Goal: Navigation & Orientation: Find specific page/section

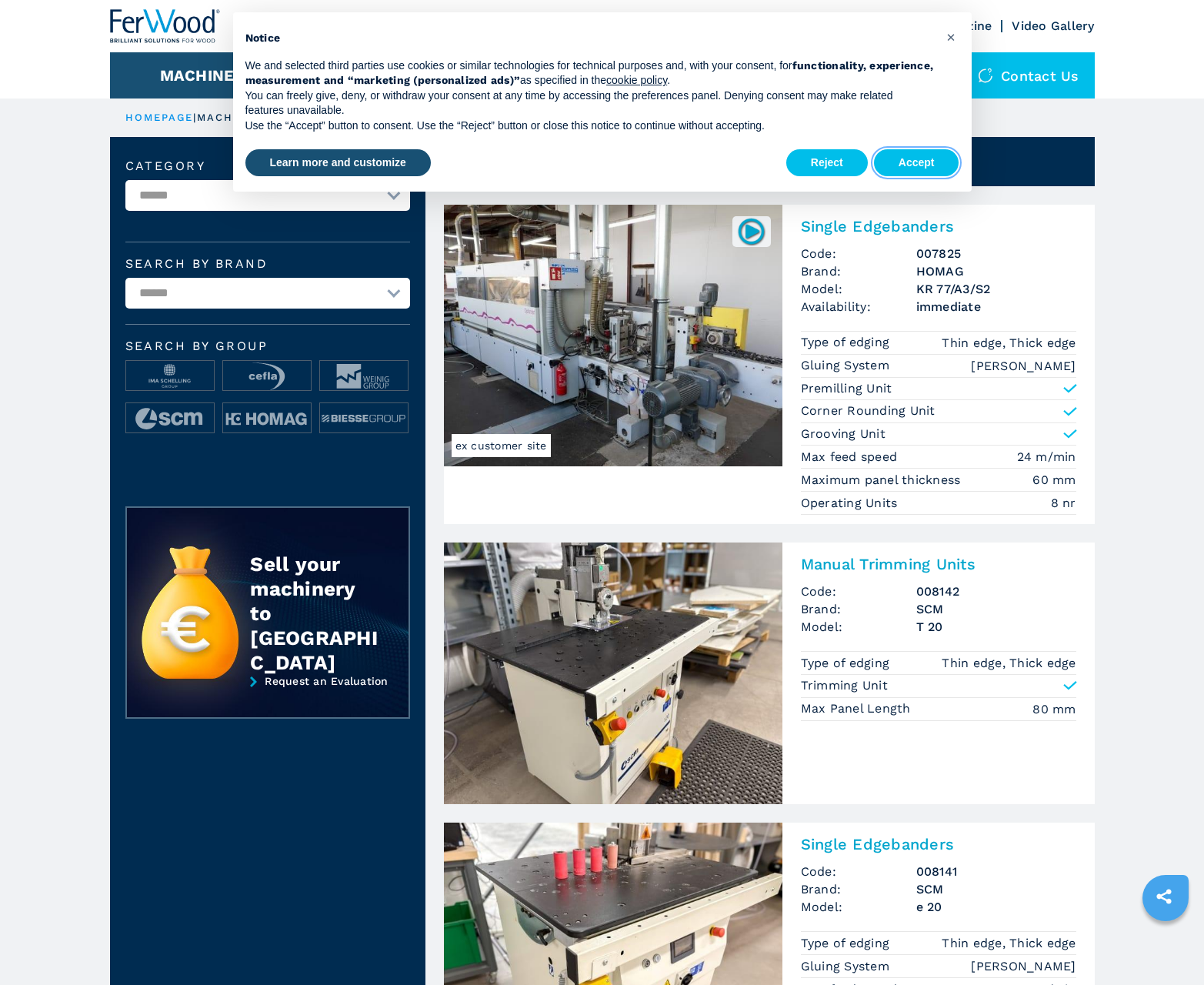
click at [916, 163] on button "Accept" at bounding box center [916, 163] width 86 height 28
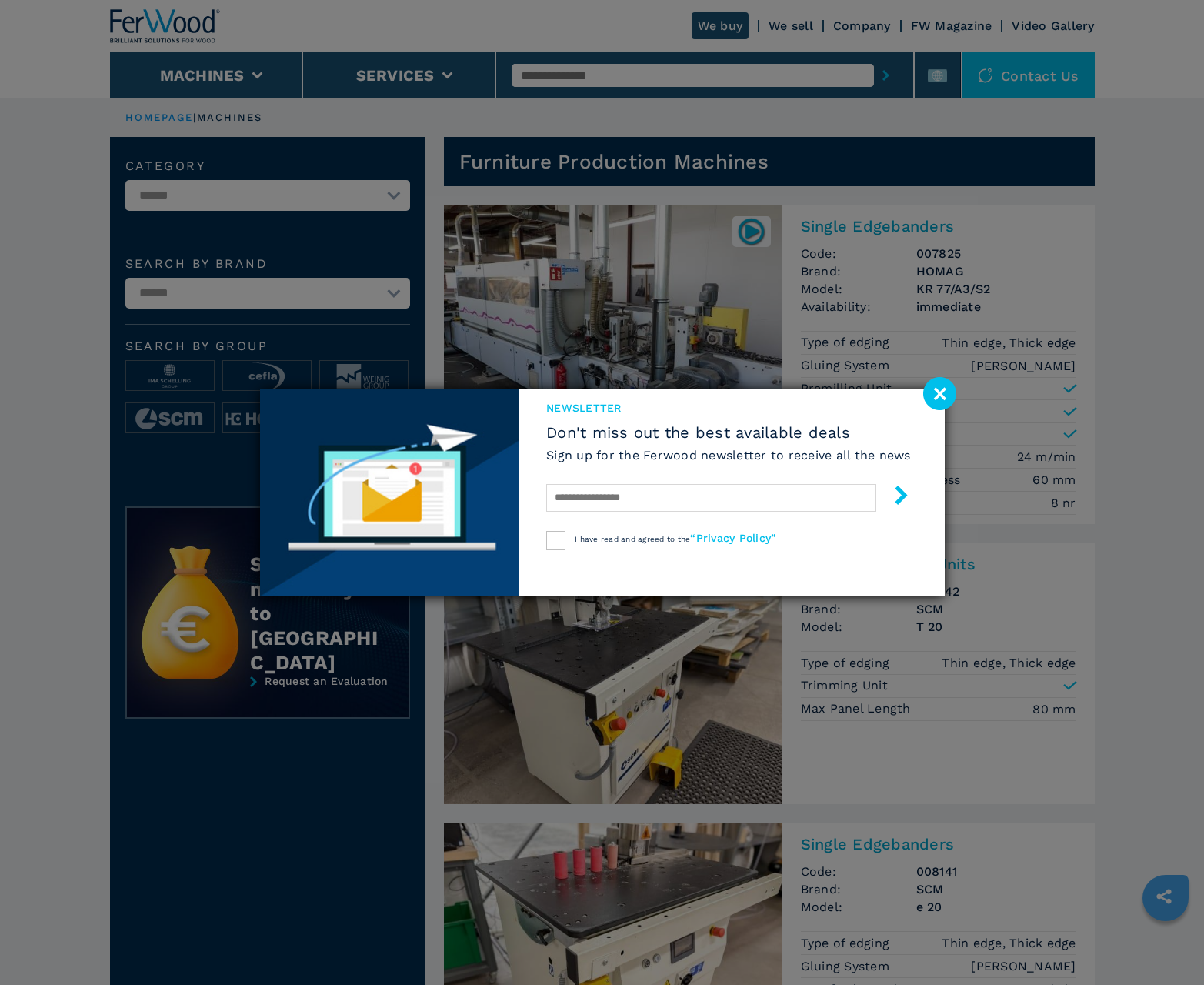
scroll to position [1539, 0]
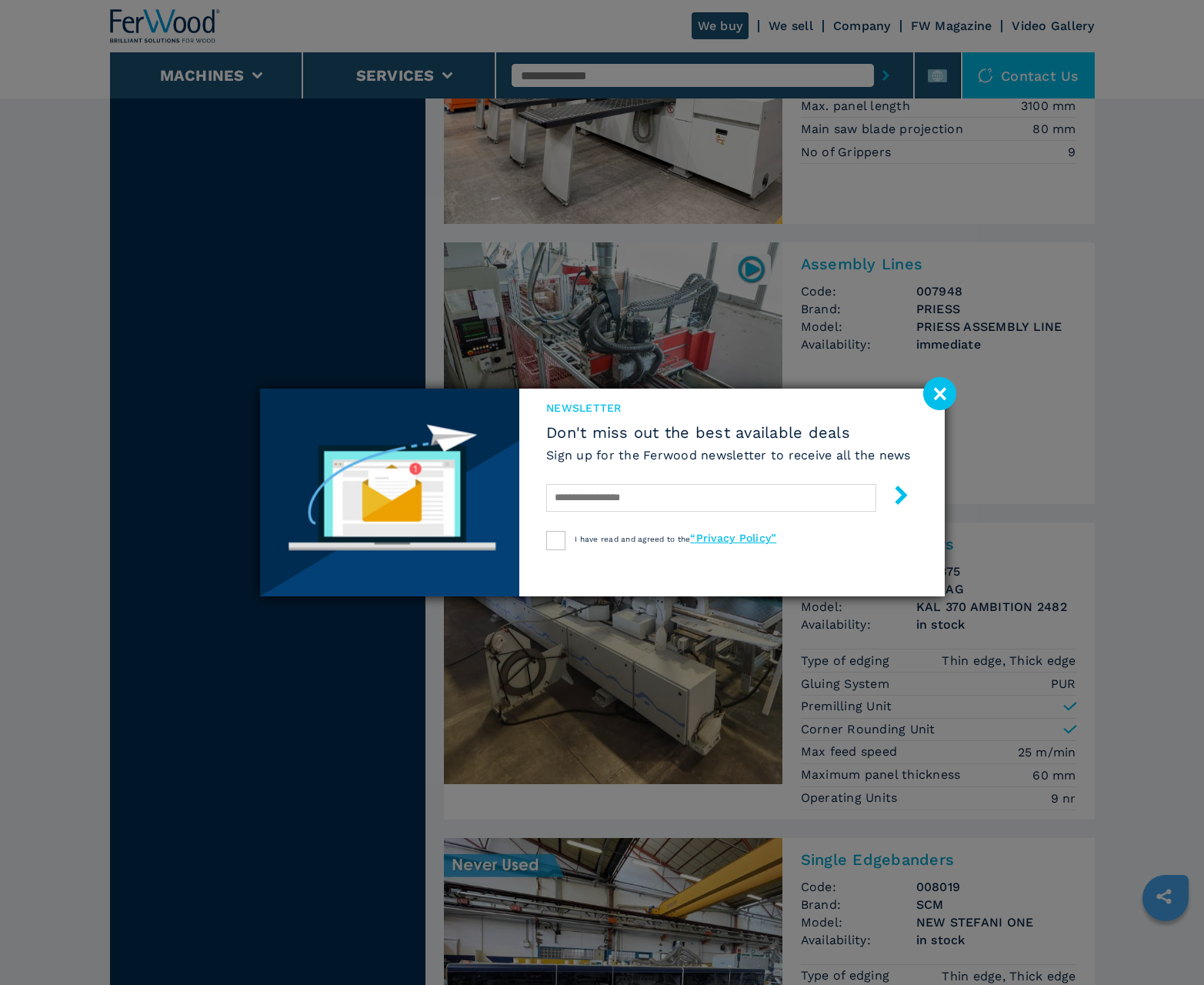
click at [939, 393] on image at bounding box center [939, 394] width 33 height 33
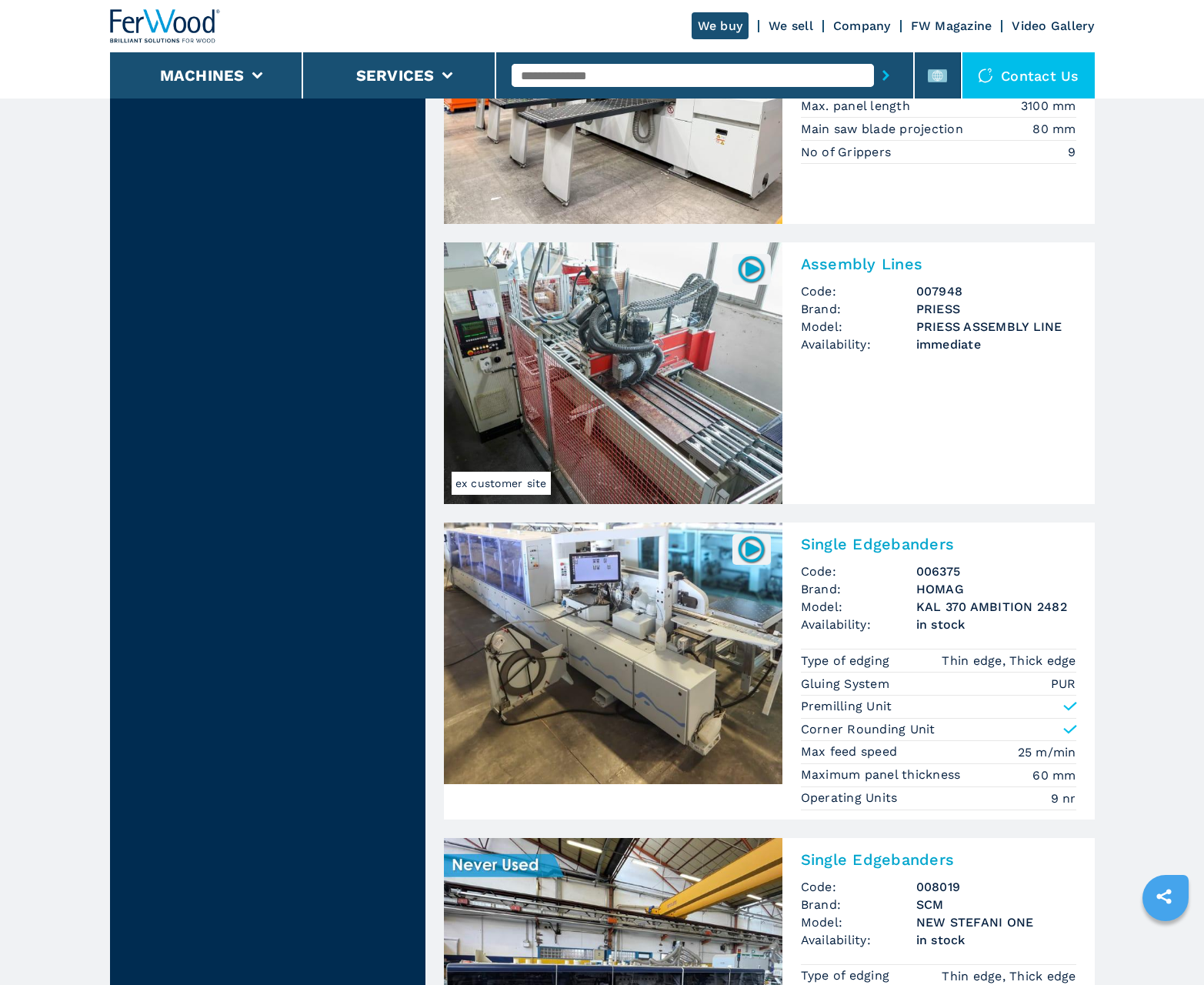
scroll to position [3122, 0]
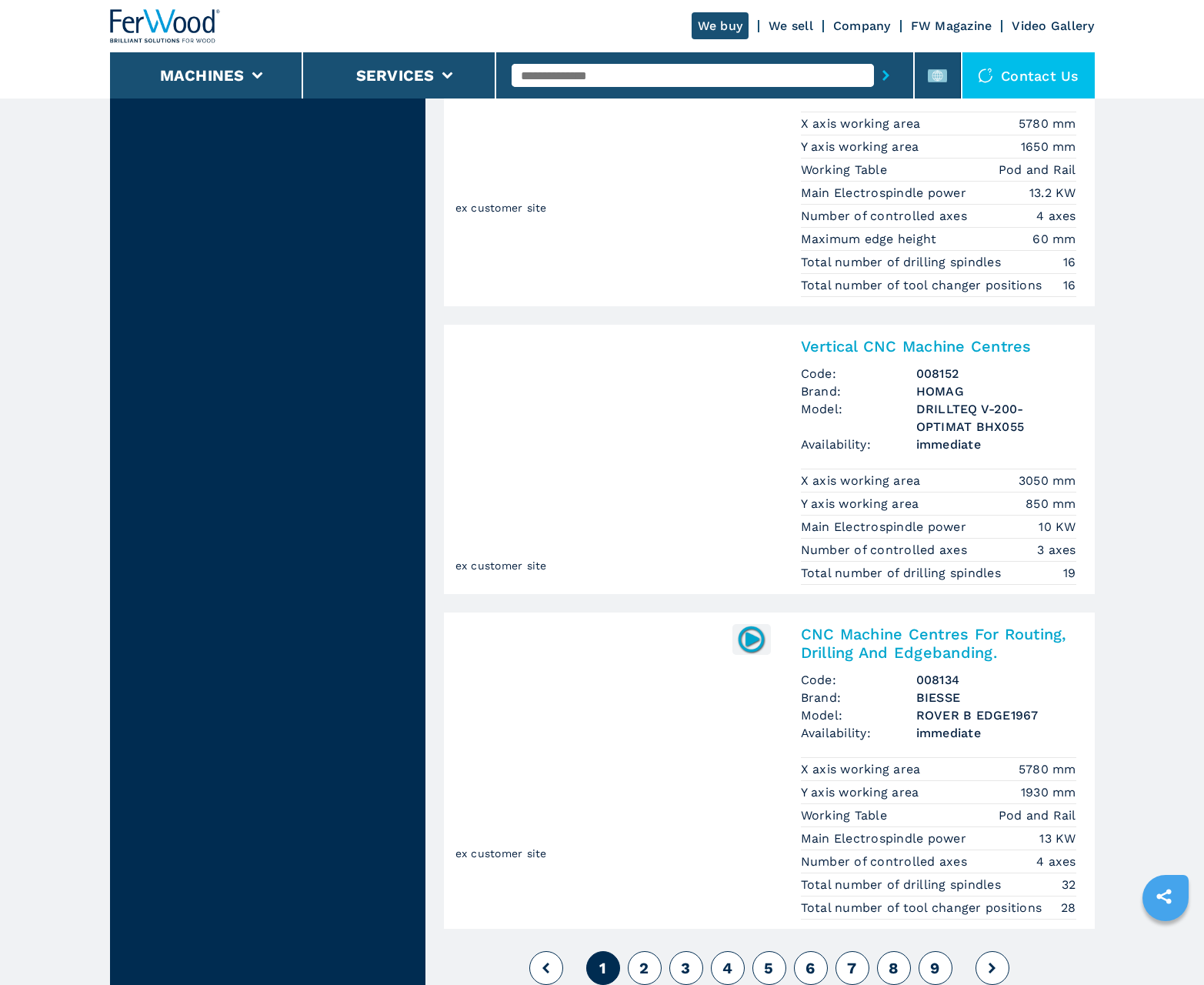
click at [644, 968] on span "2" at bounding box center [644, 968] width 9 height 19
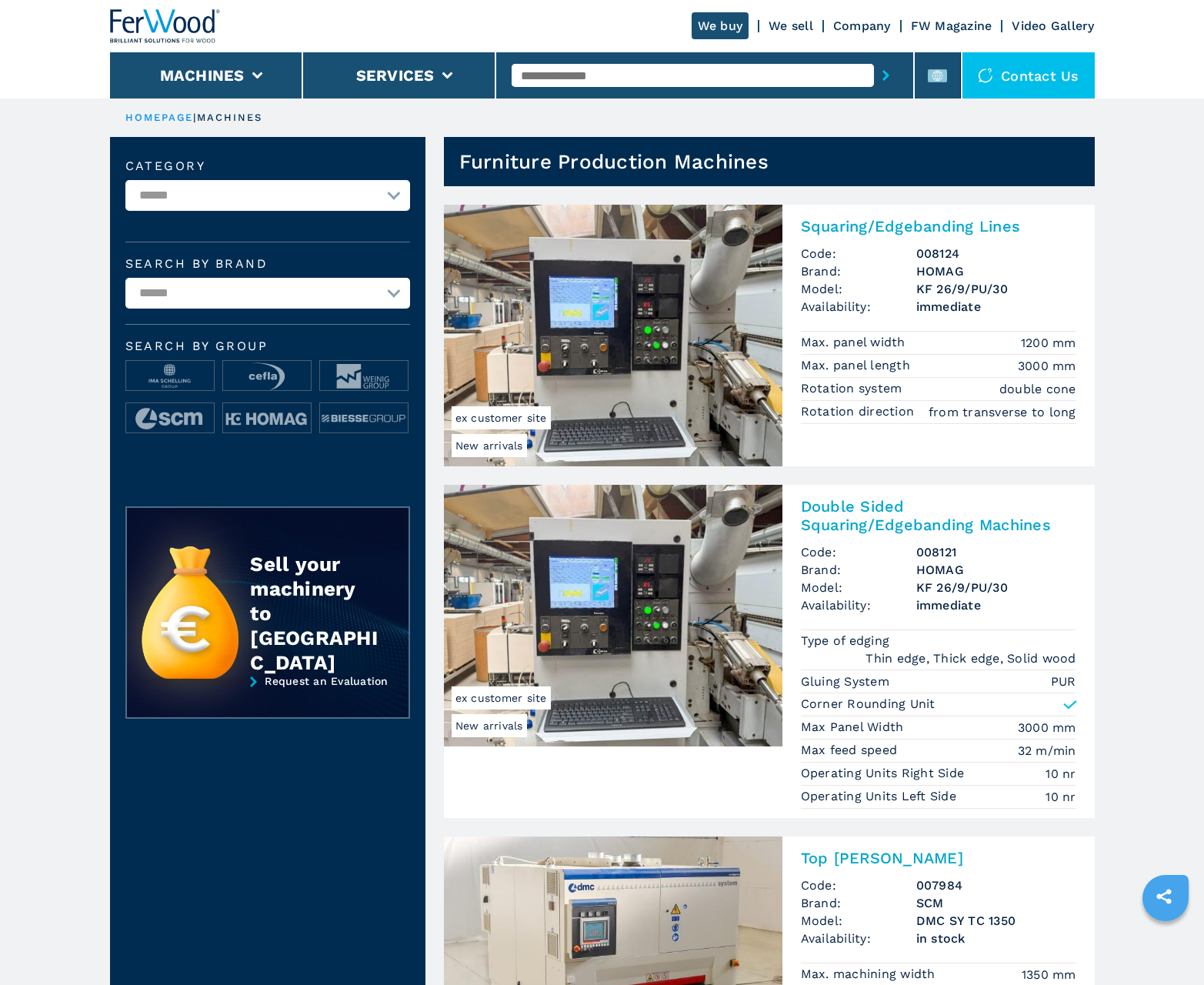
scroll to position [1539, 0]
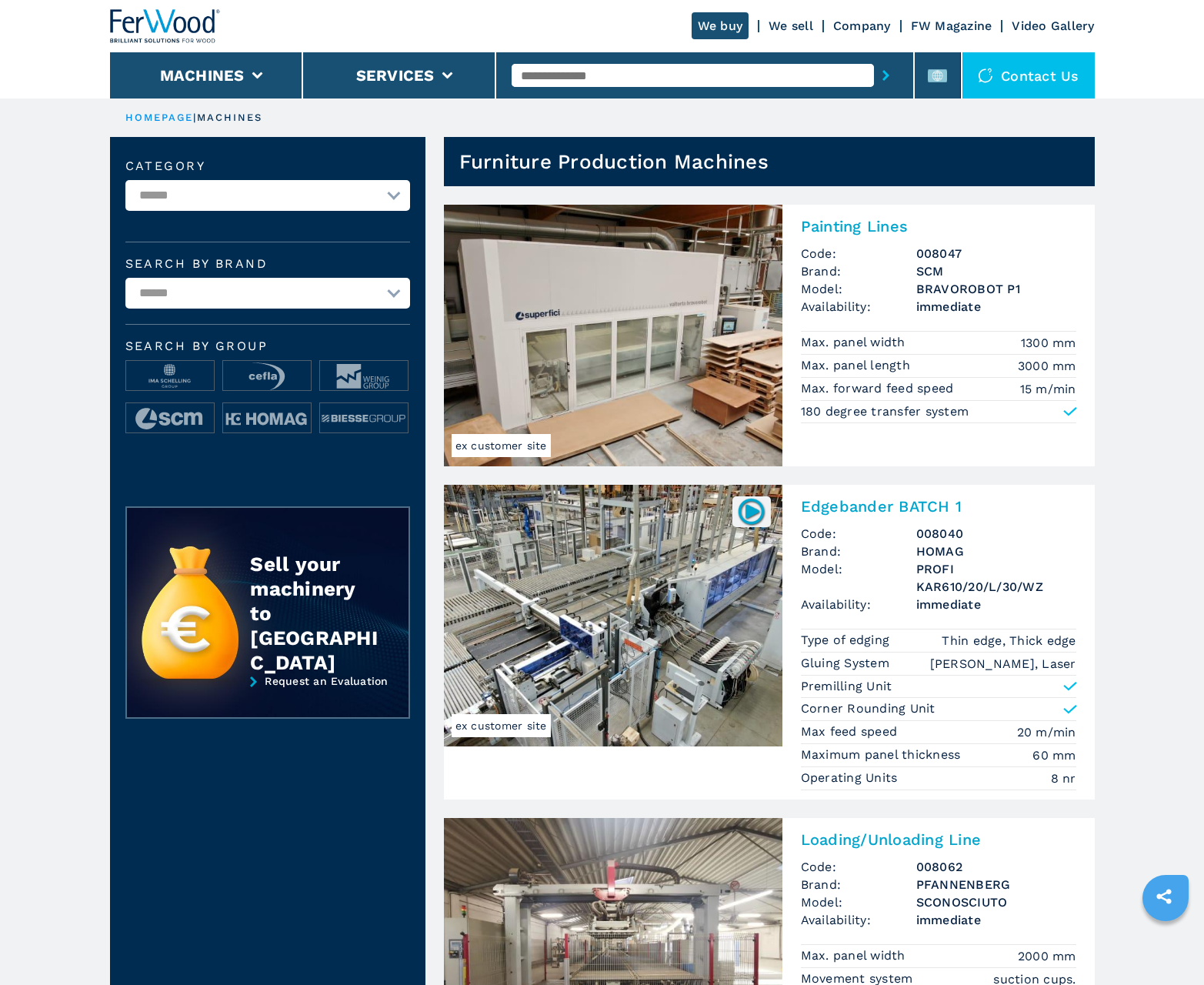
scroll to position [1539, 0]
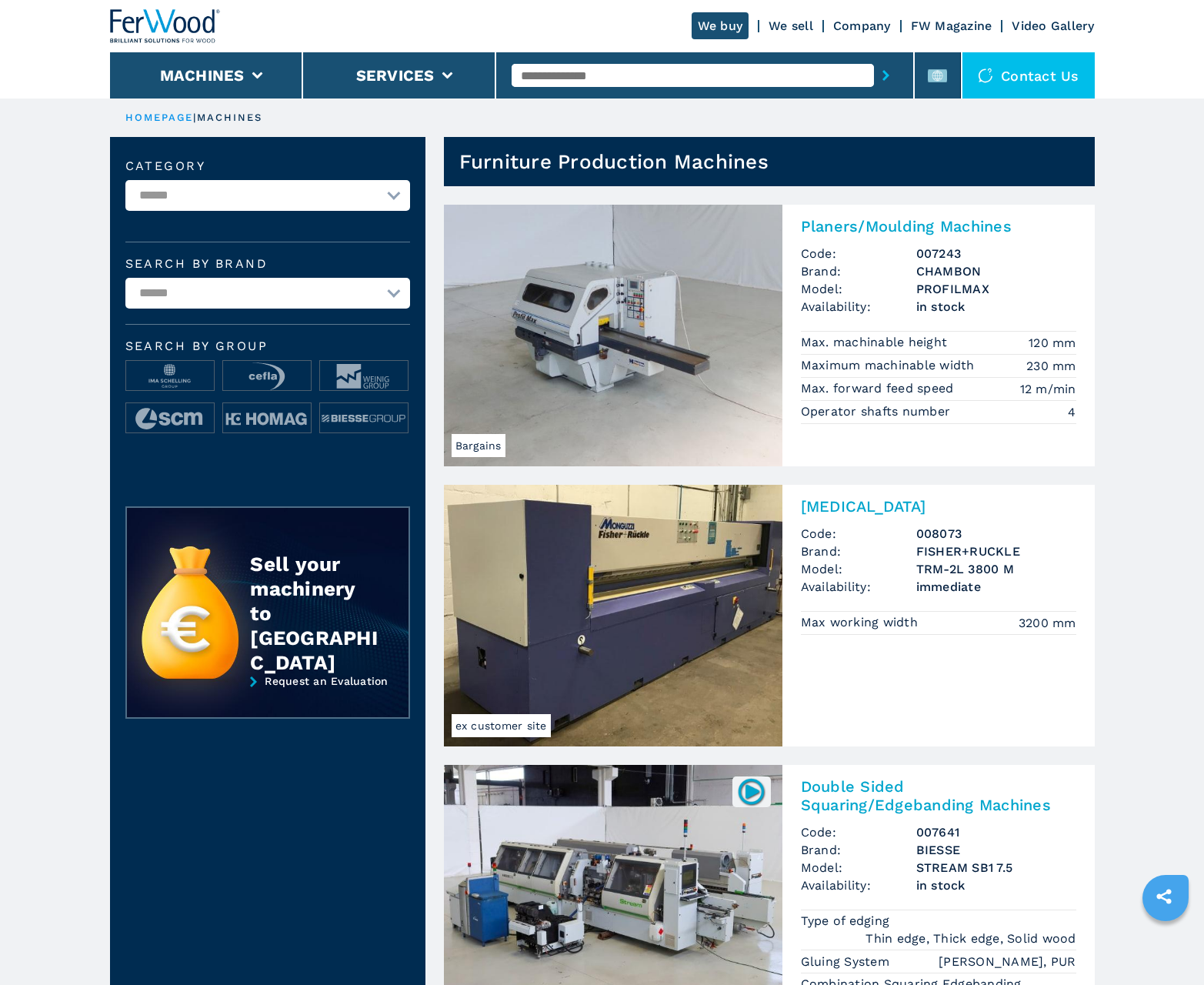
scroll to position [1539, 0]
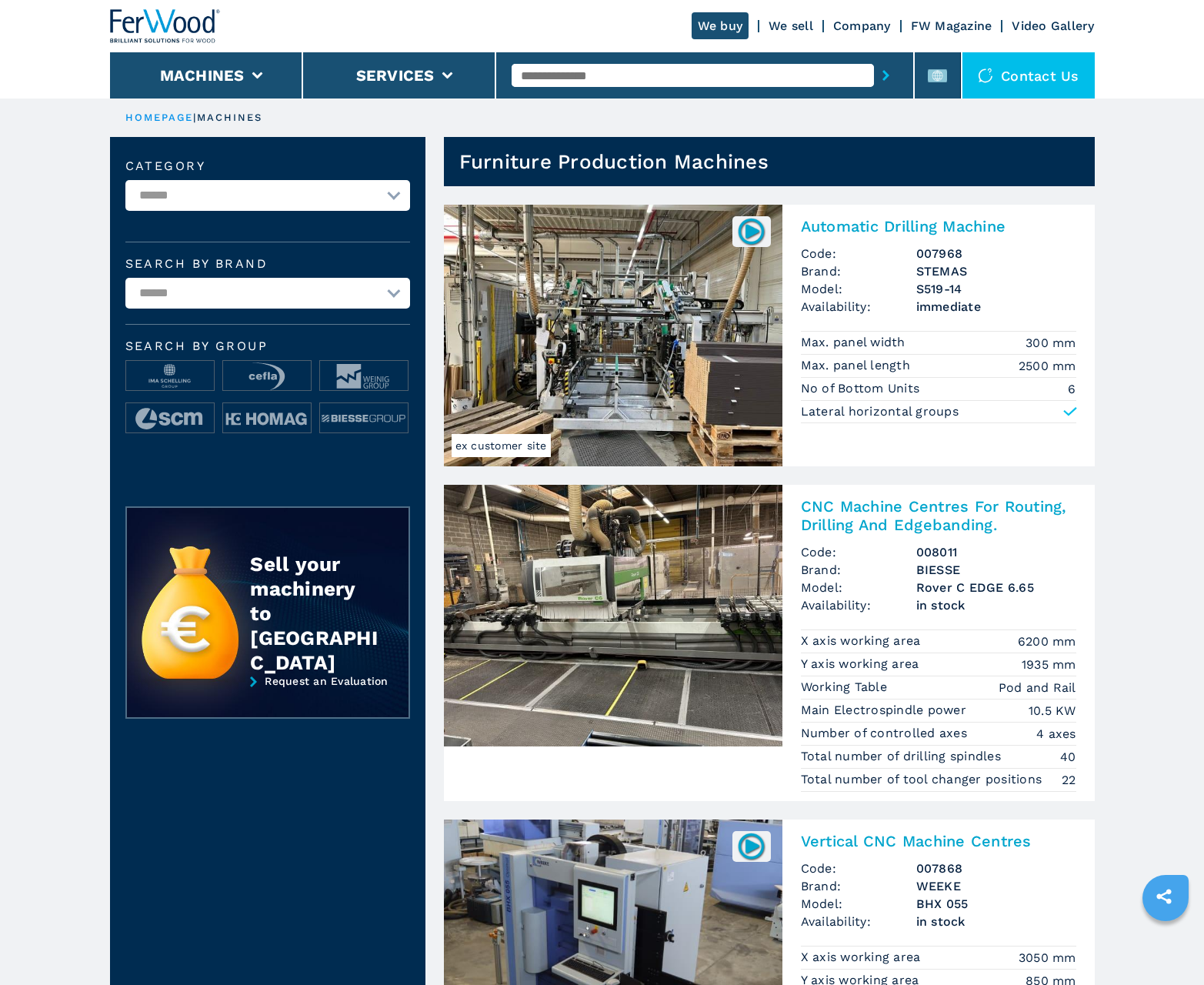
scroll to position [1539, 0]
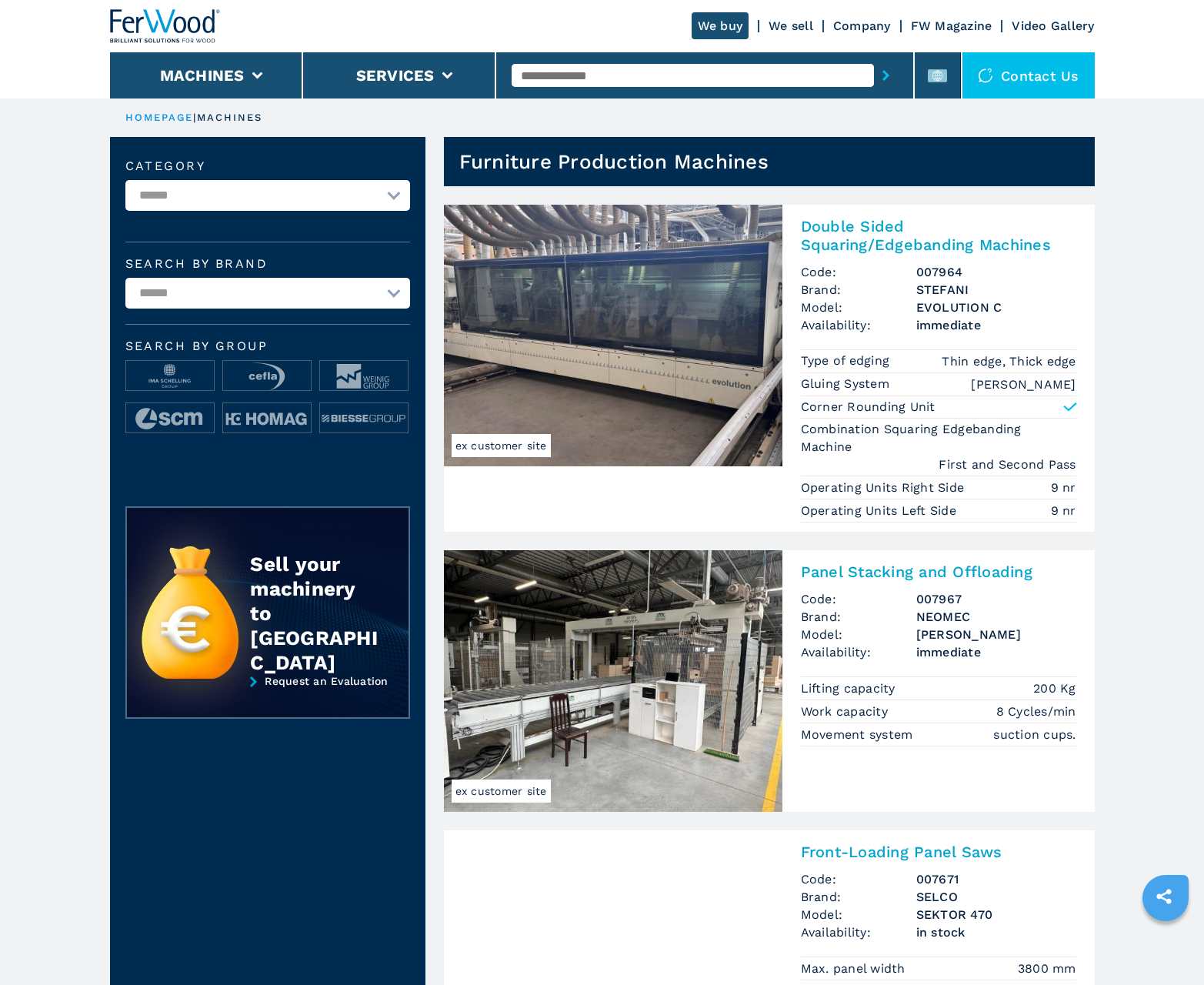
scroll to position [1539, 0]
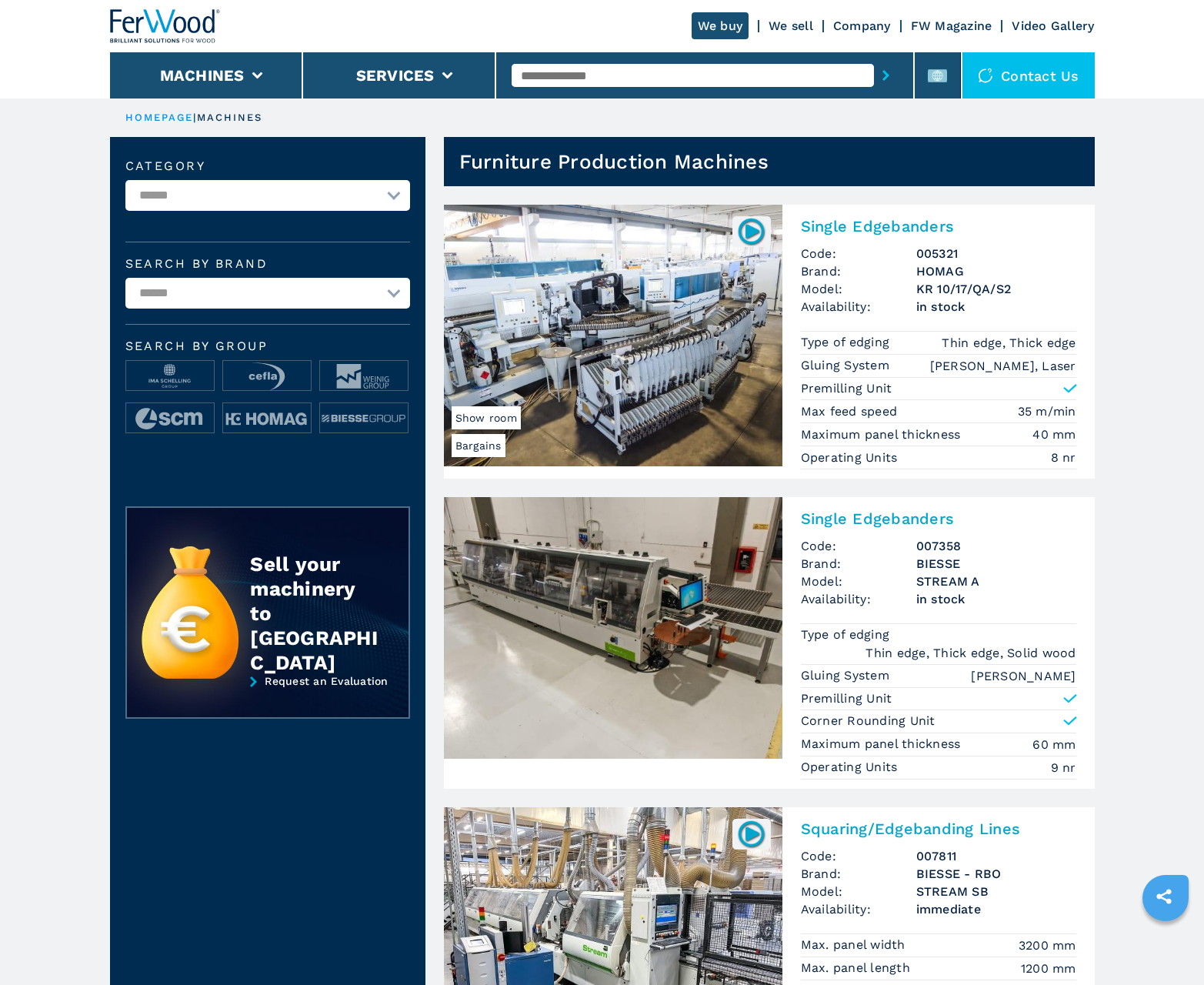
scroll to position [1539, 0]
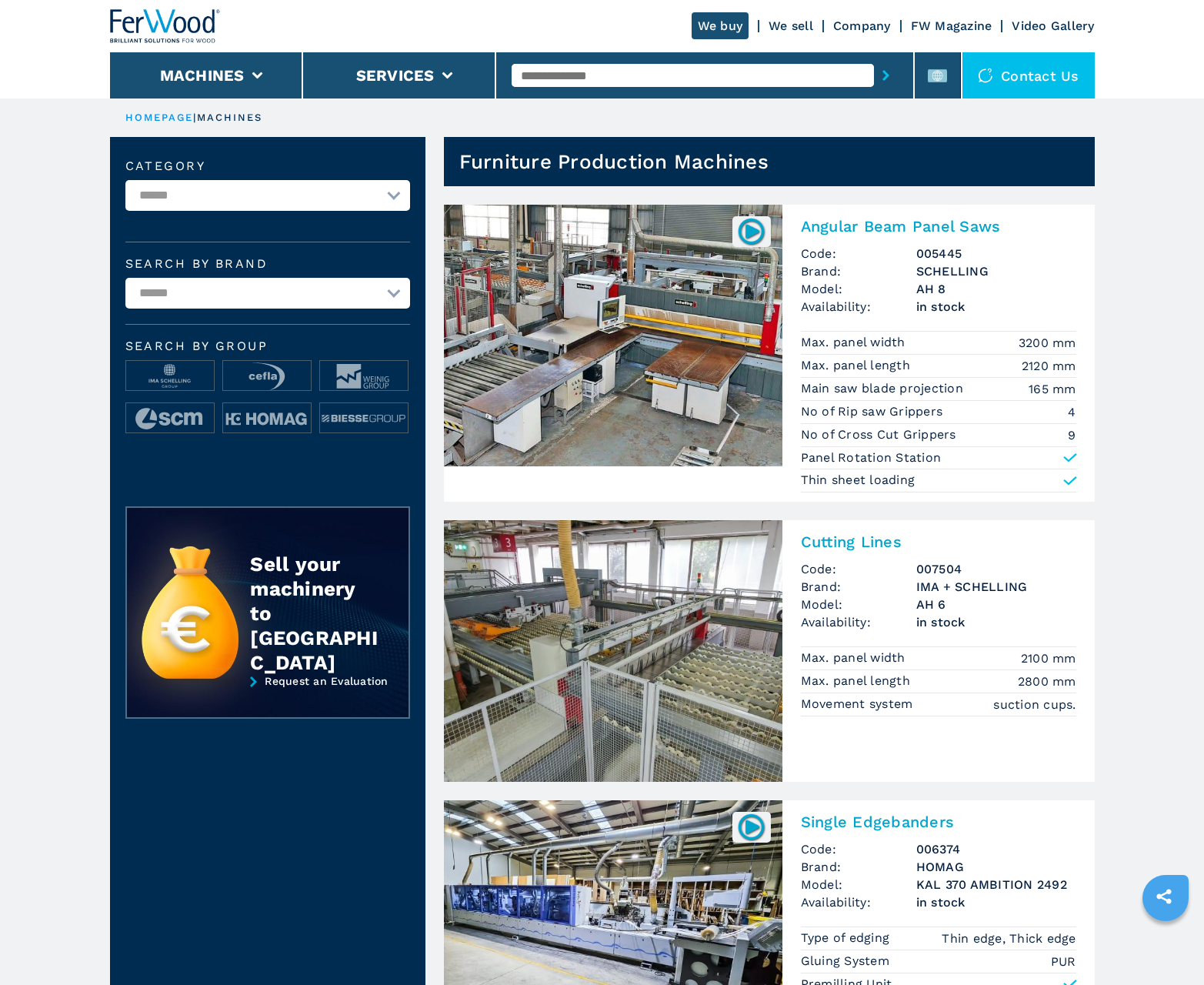
scroll to position [1539, 0]
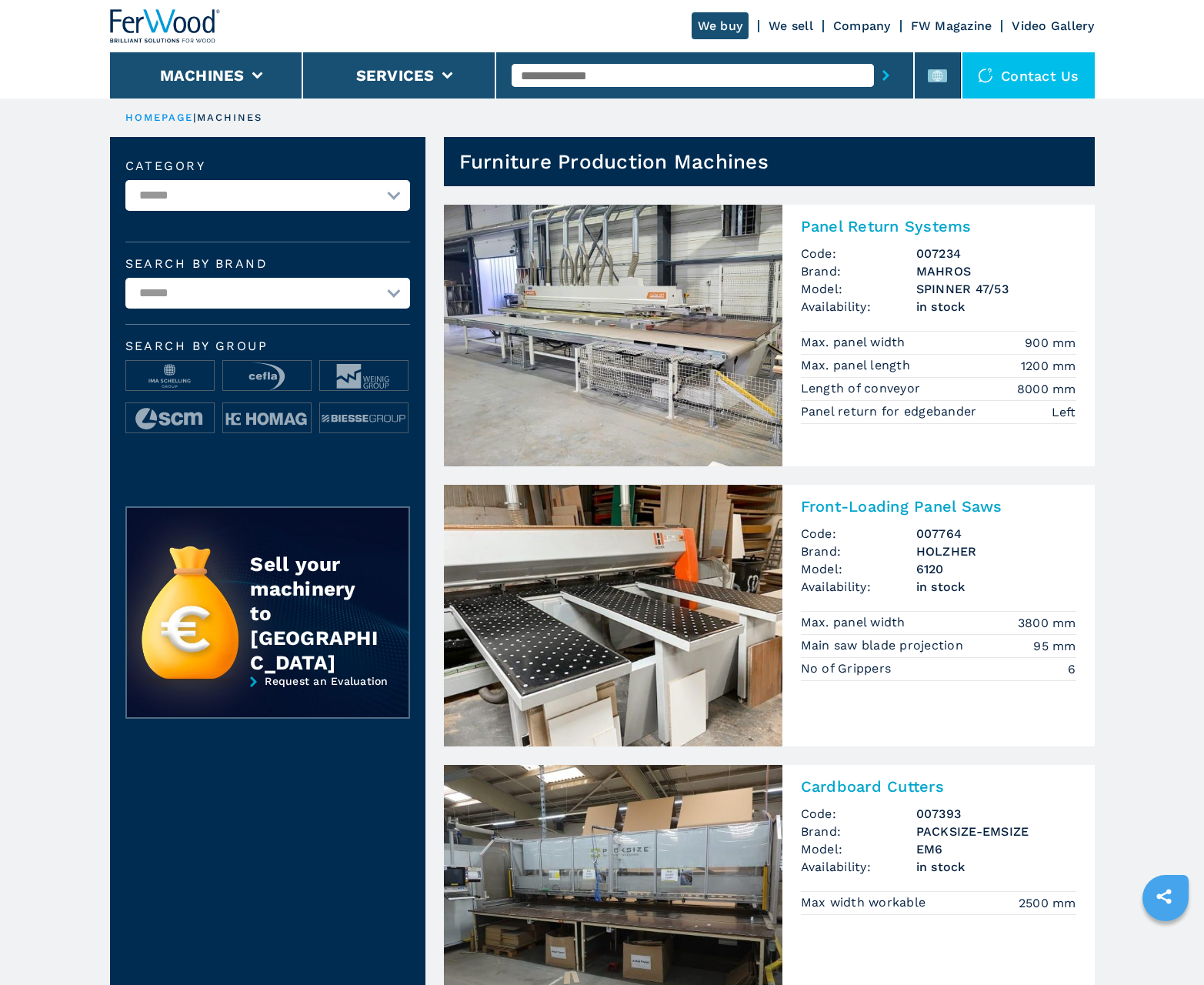
scroll to position [1539, 0]
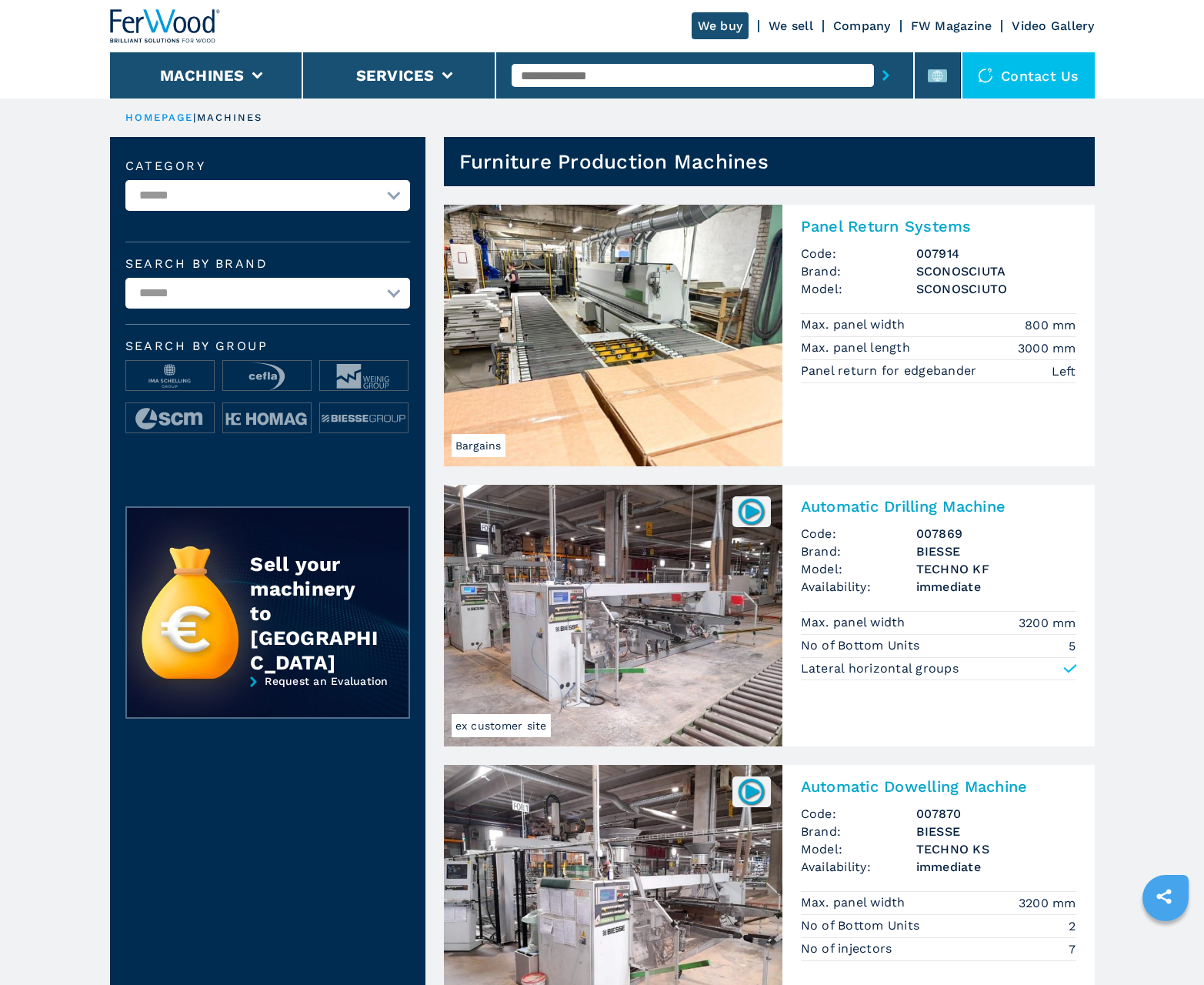
scroll to position [1539, 0]
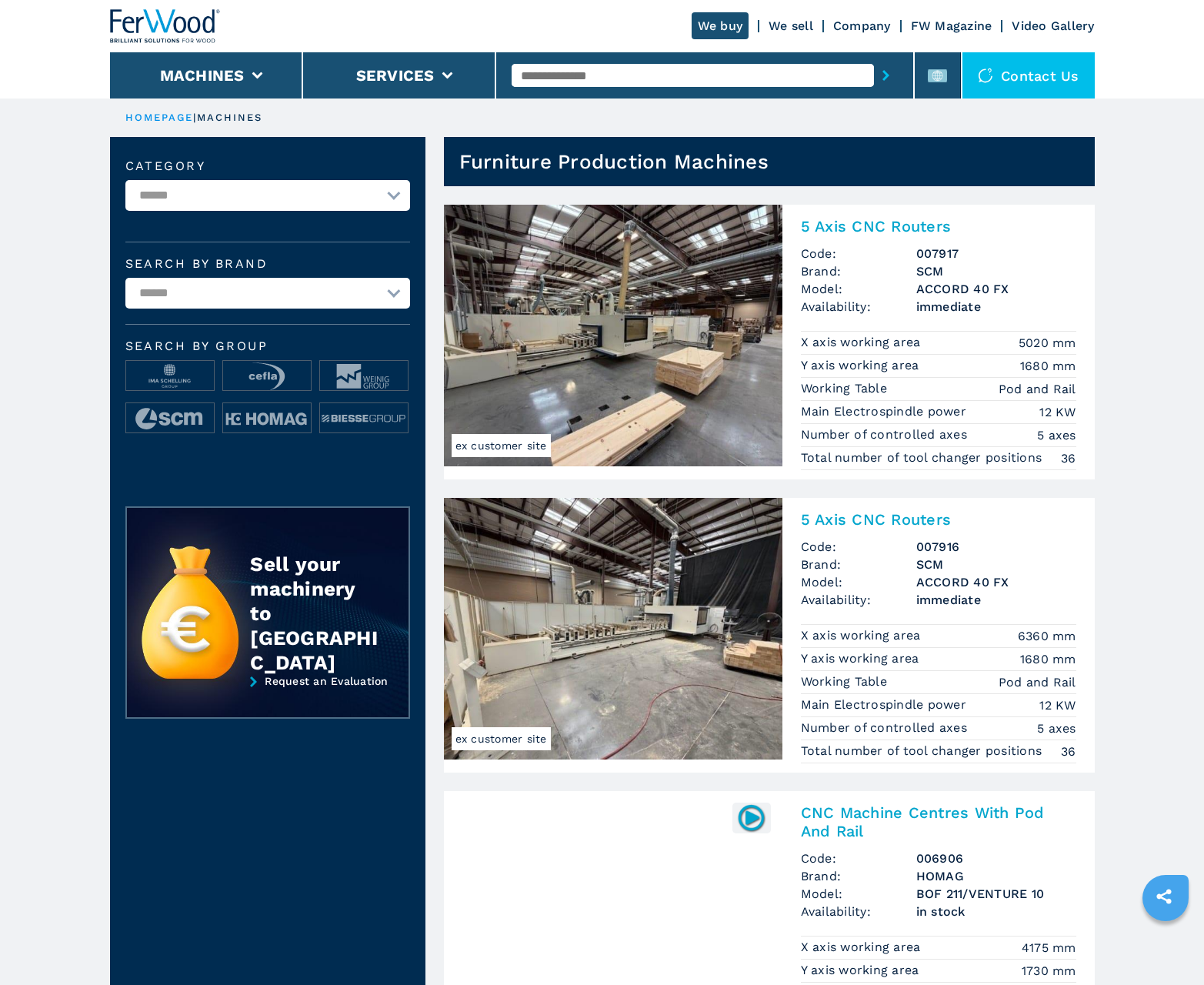
scroll to position [1539, 0]
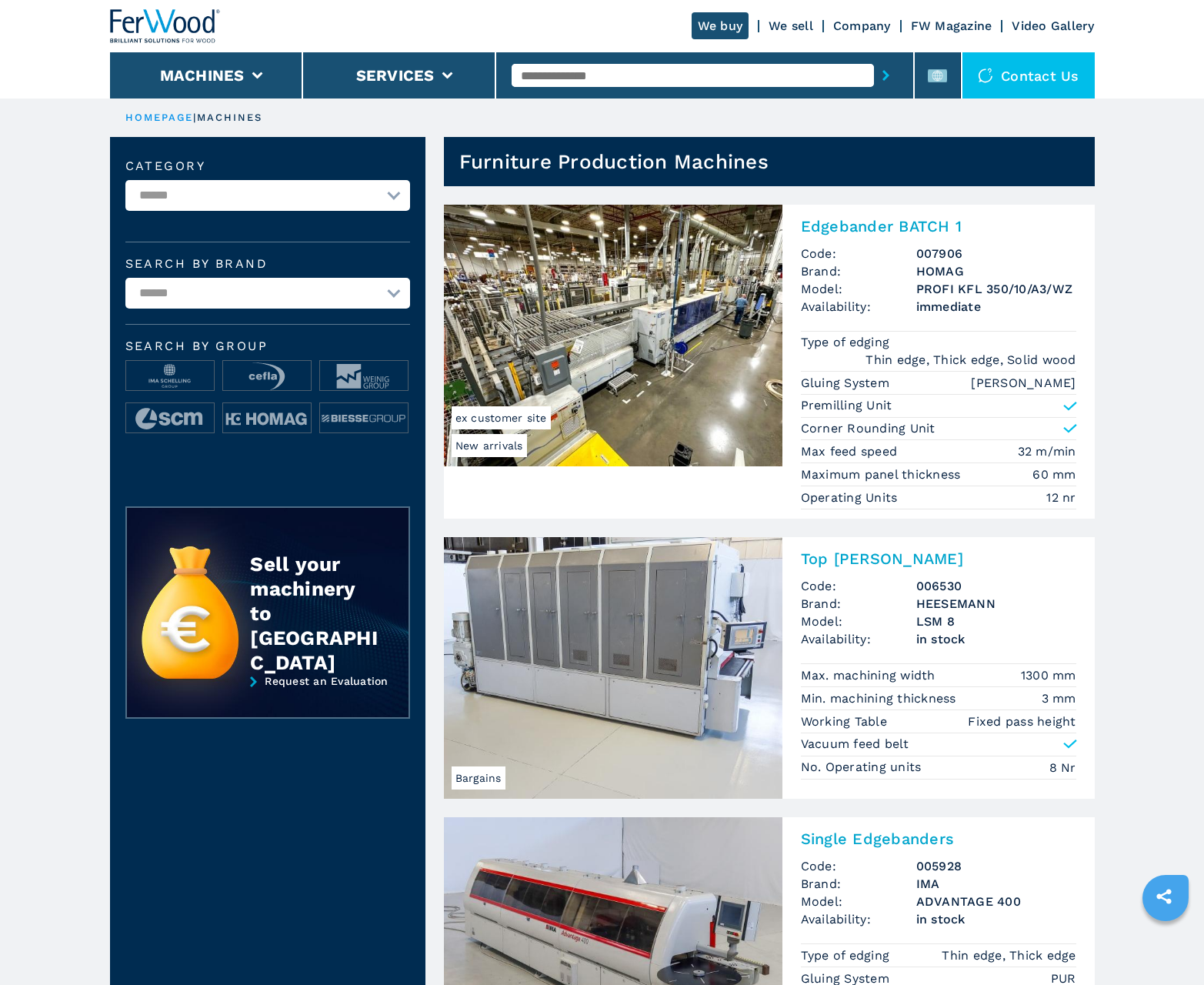
scroll to position [1539, 0]
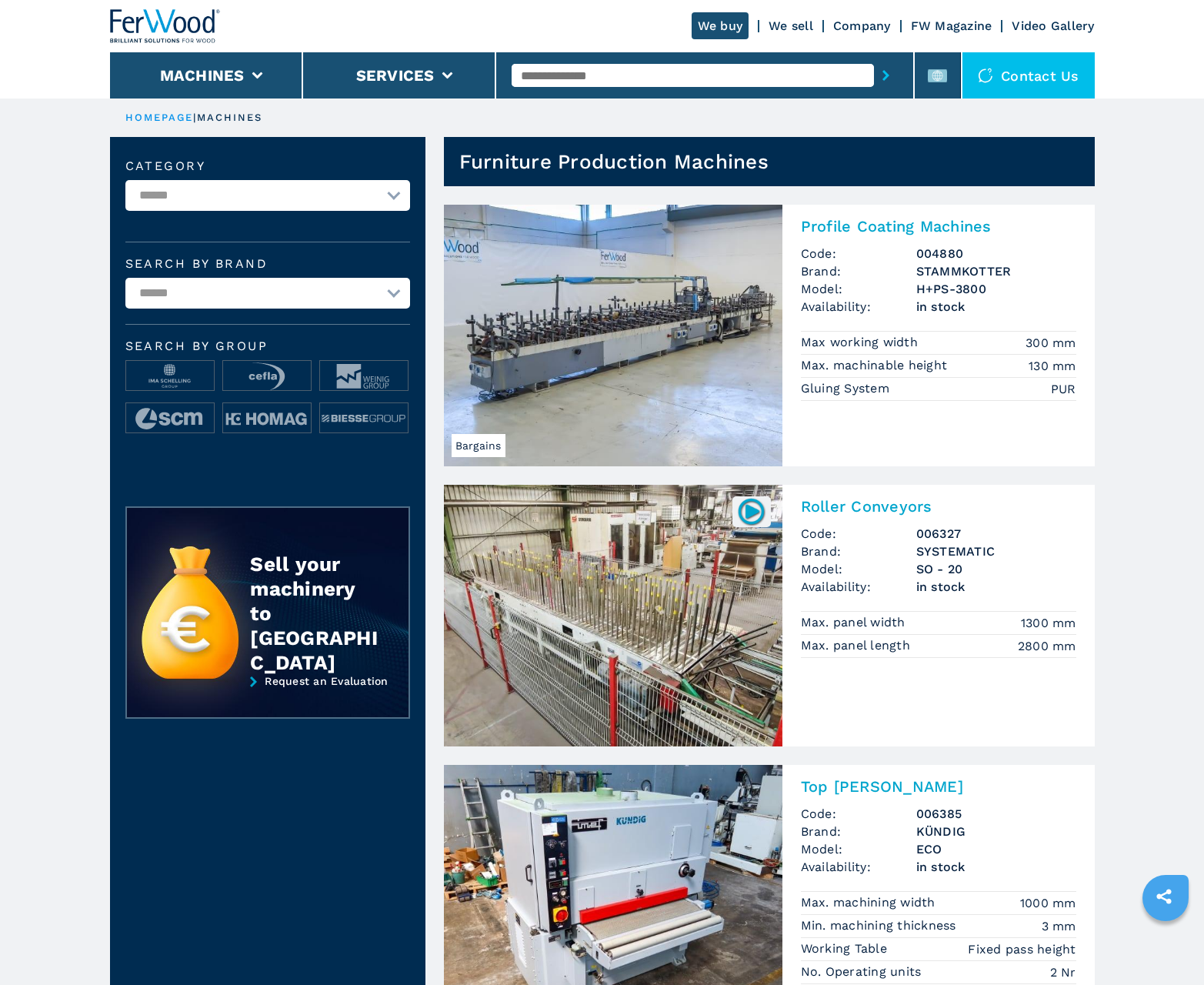
scroll to position [1539, 0]
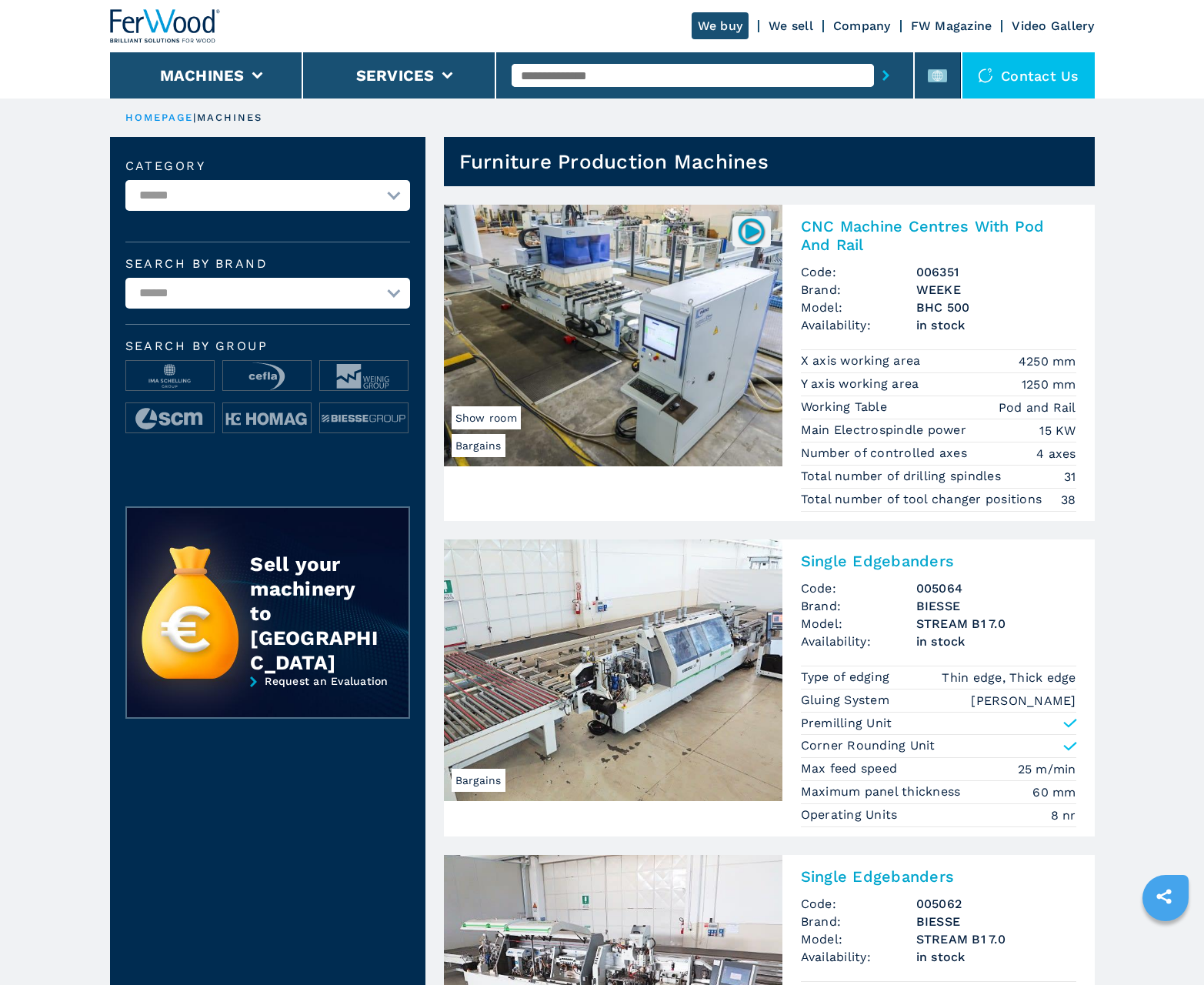
scroll to position [1539, 0]
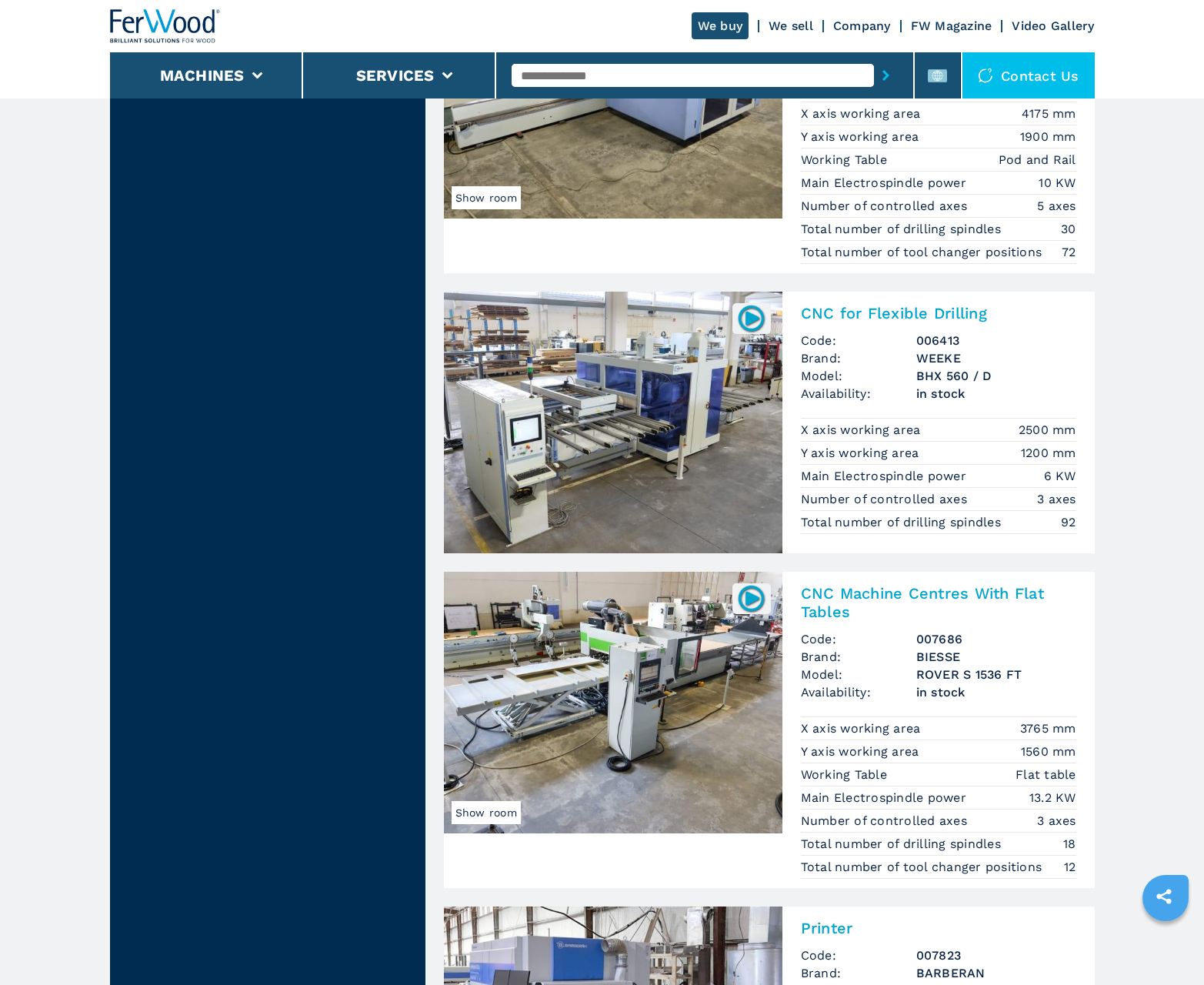
scroll to position [3015, 0]
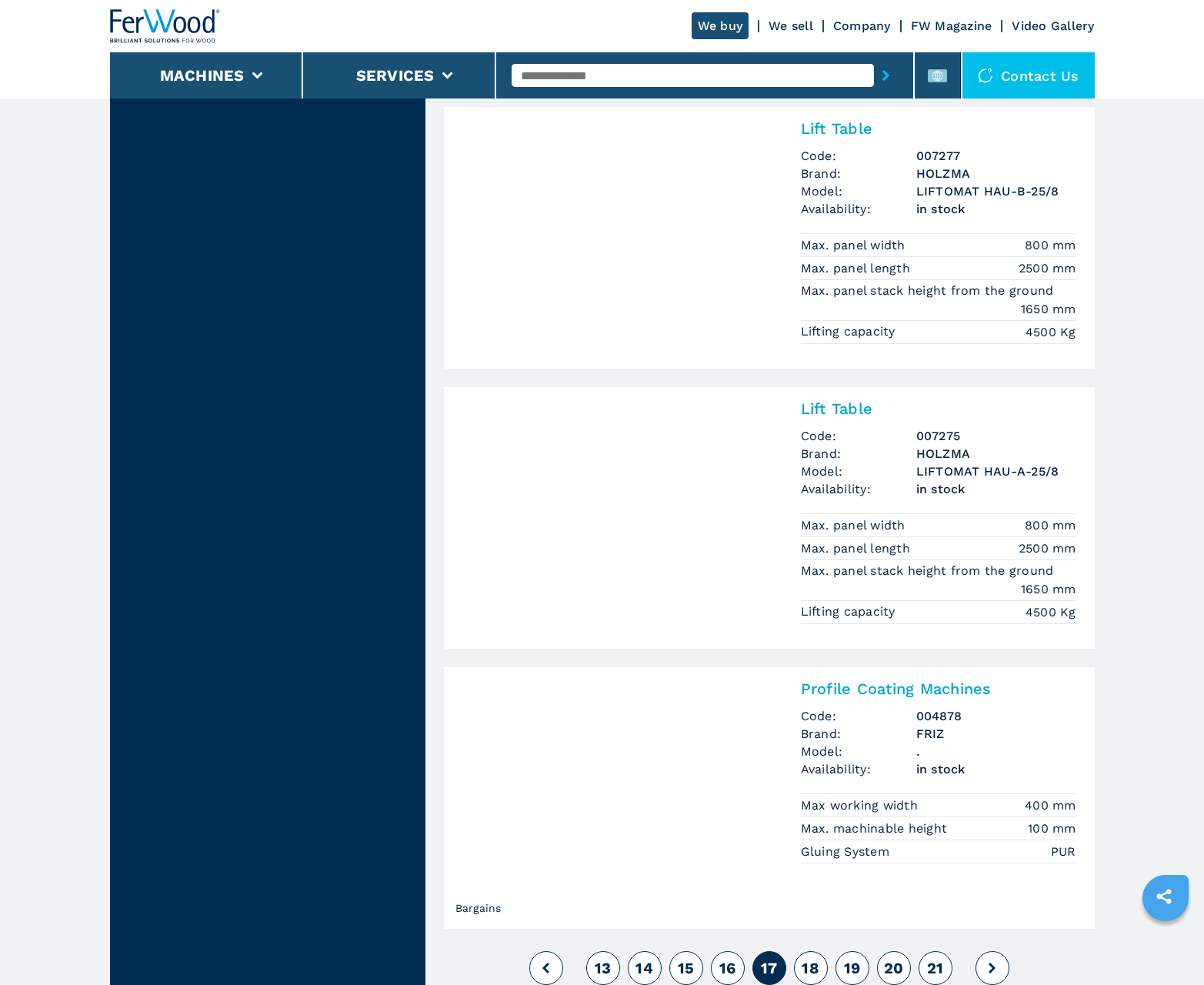
click at [810, 968] on span "18" at bounding box center [811, 968] width 18 height 19
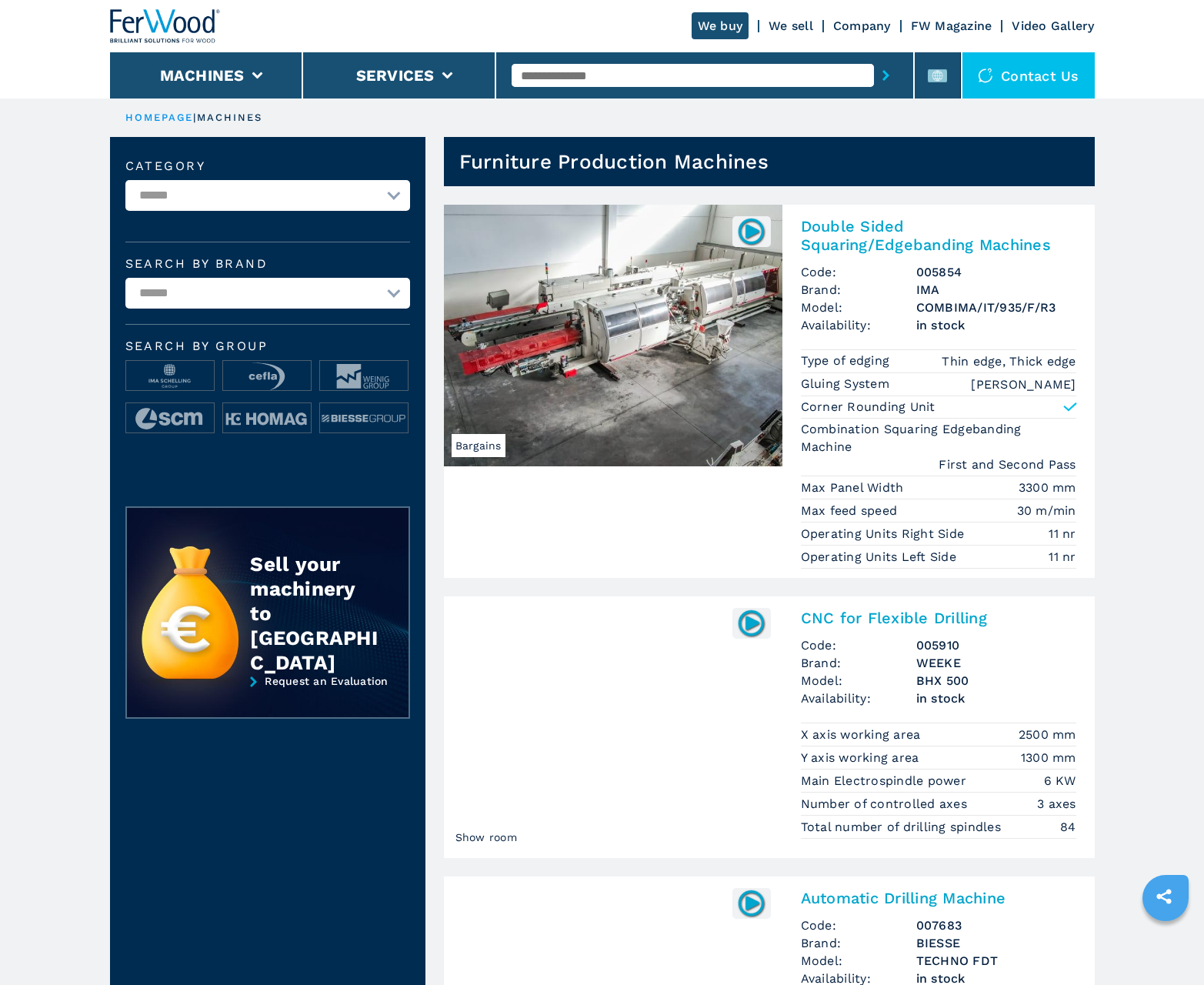
scroll to position [1539, 0]
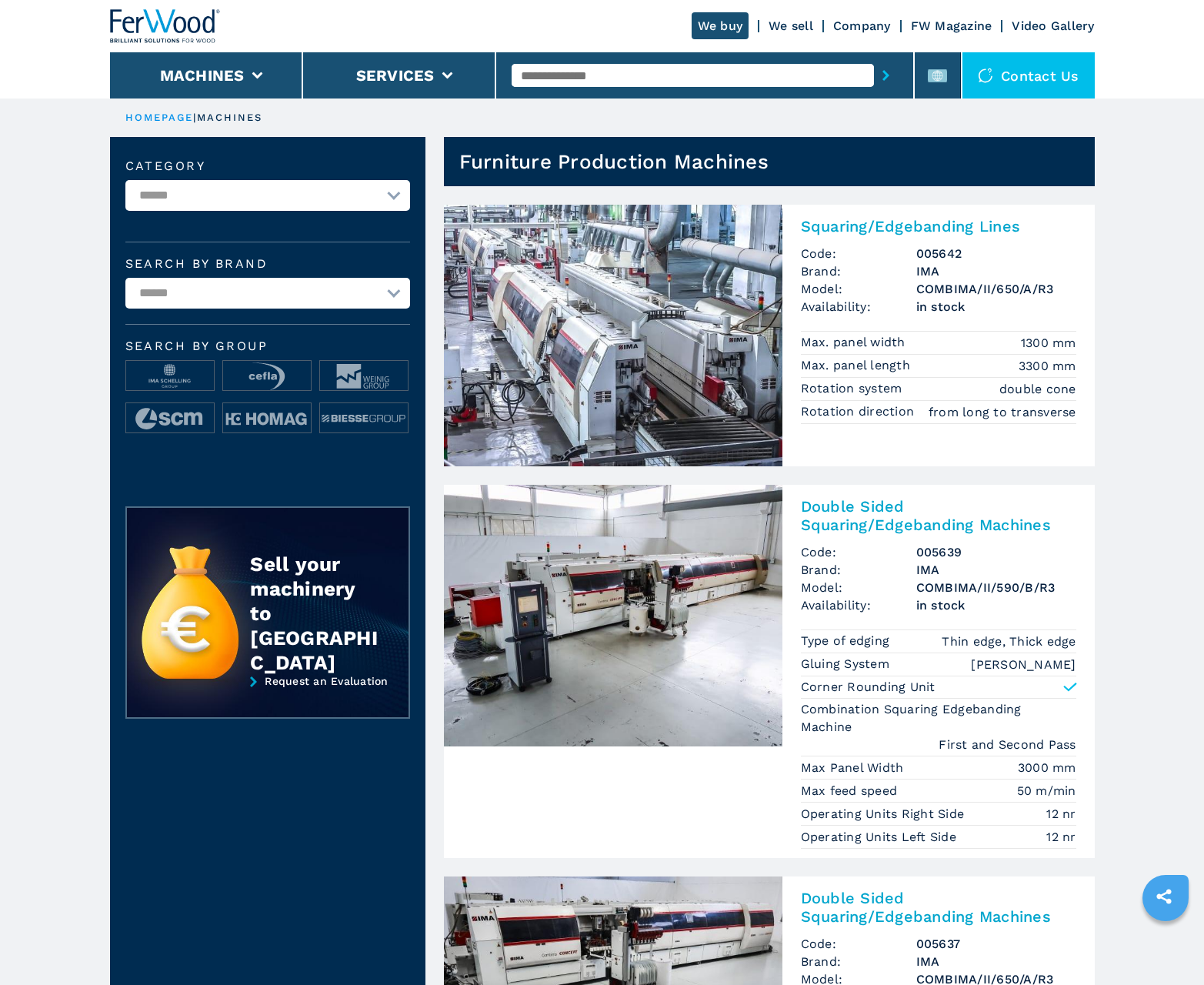
scroll to position [1539, 0]
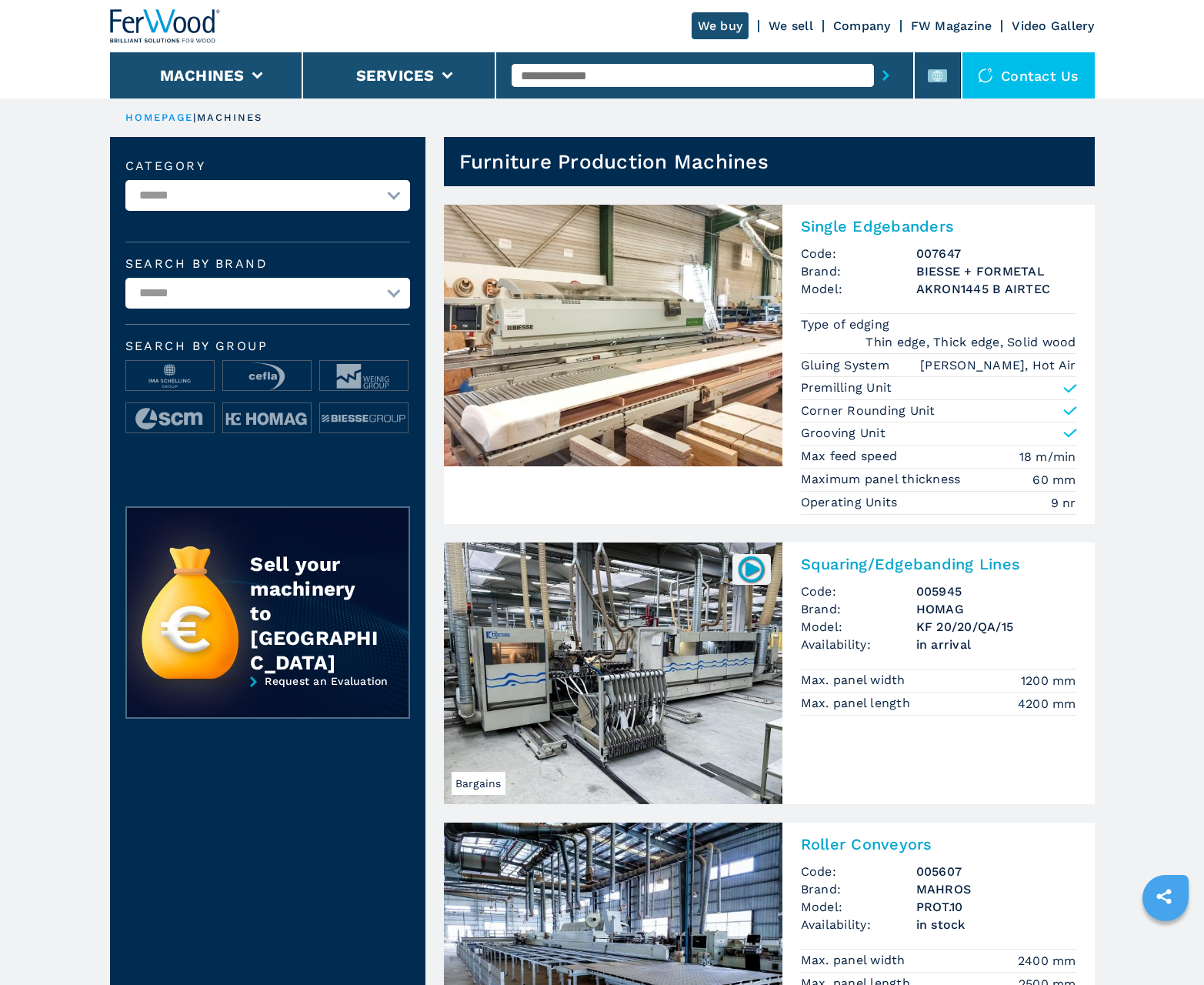
scroll to position [1539, 0]
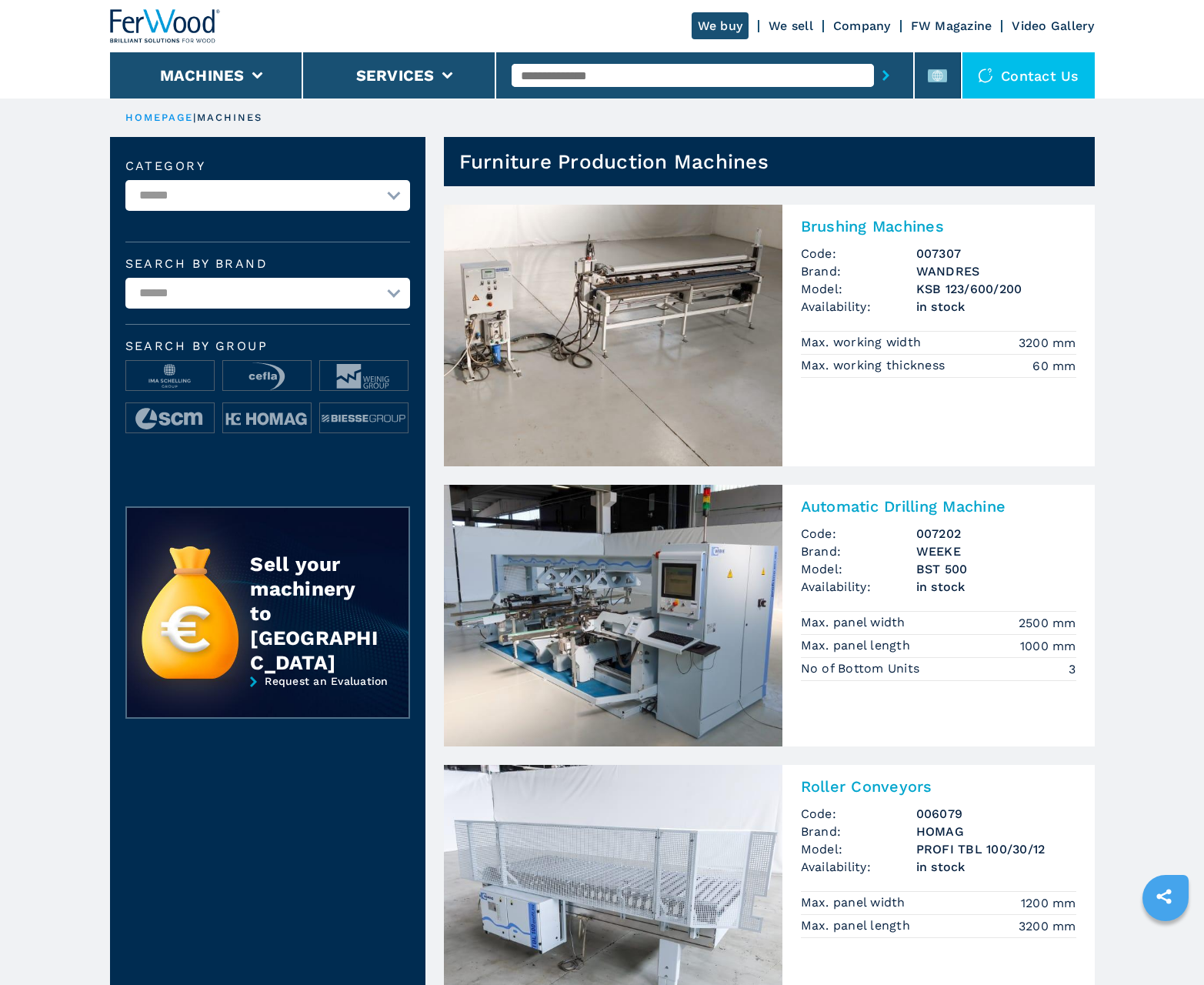
scroll to position [1539, 0]
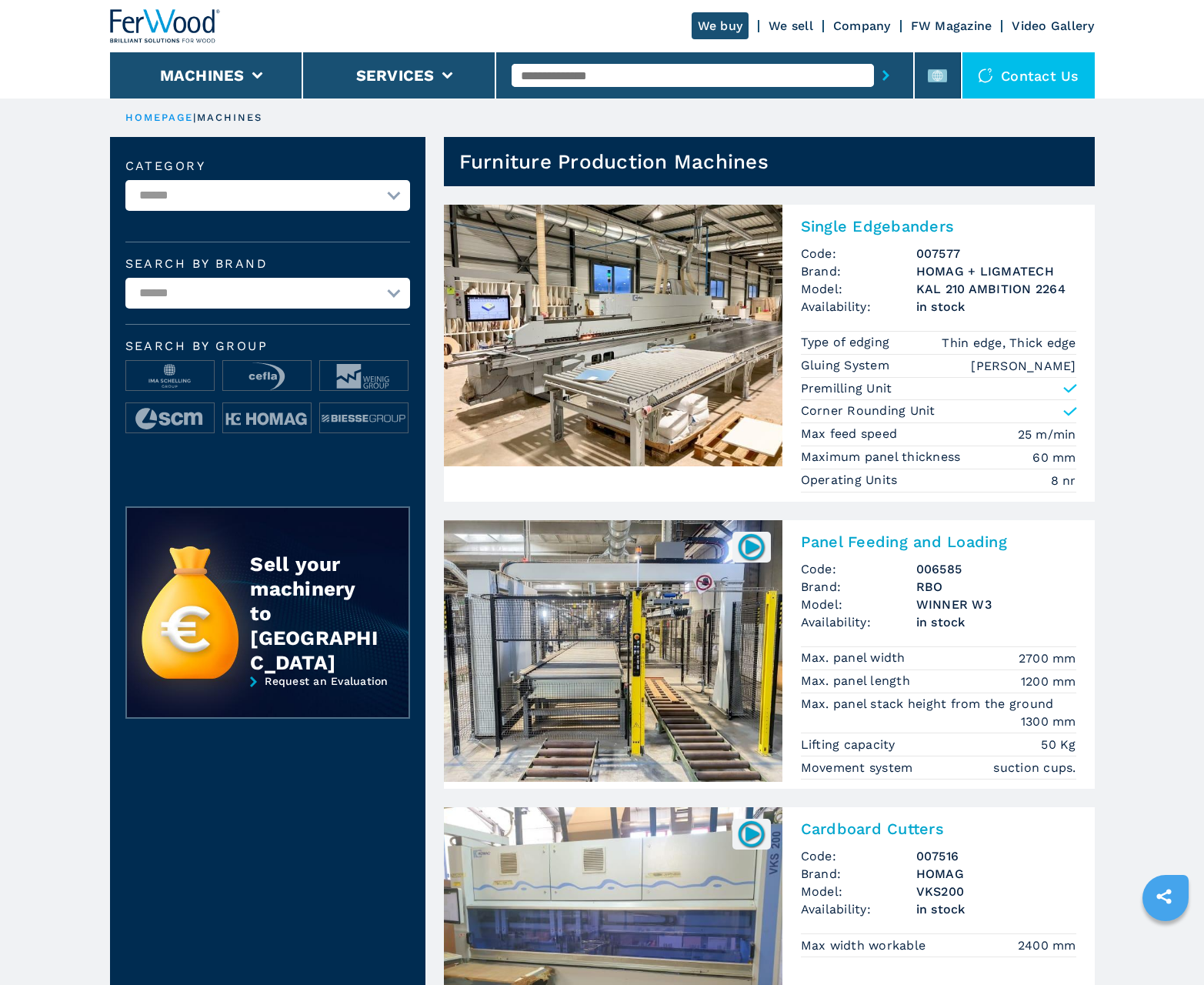
scroll to position [1539, 0]
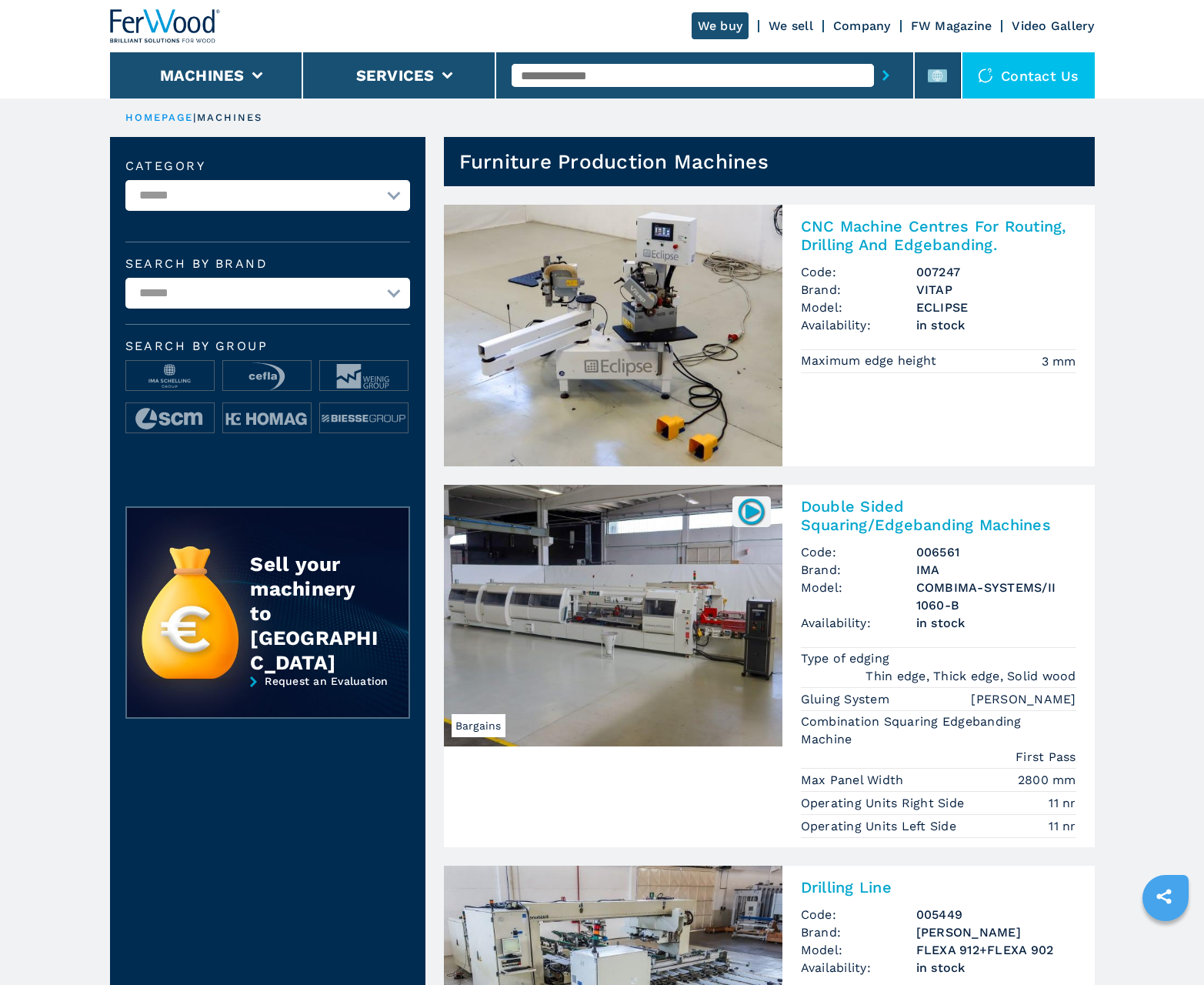
scroll to position [1539, 0]
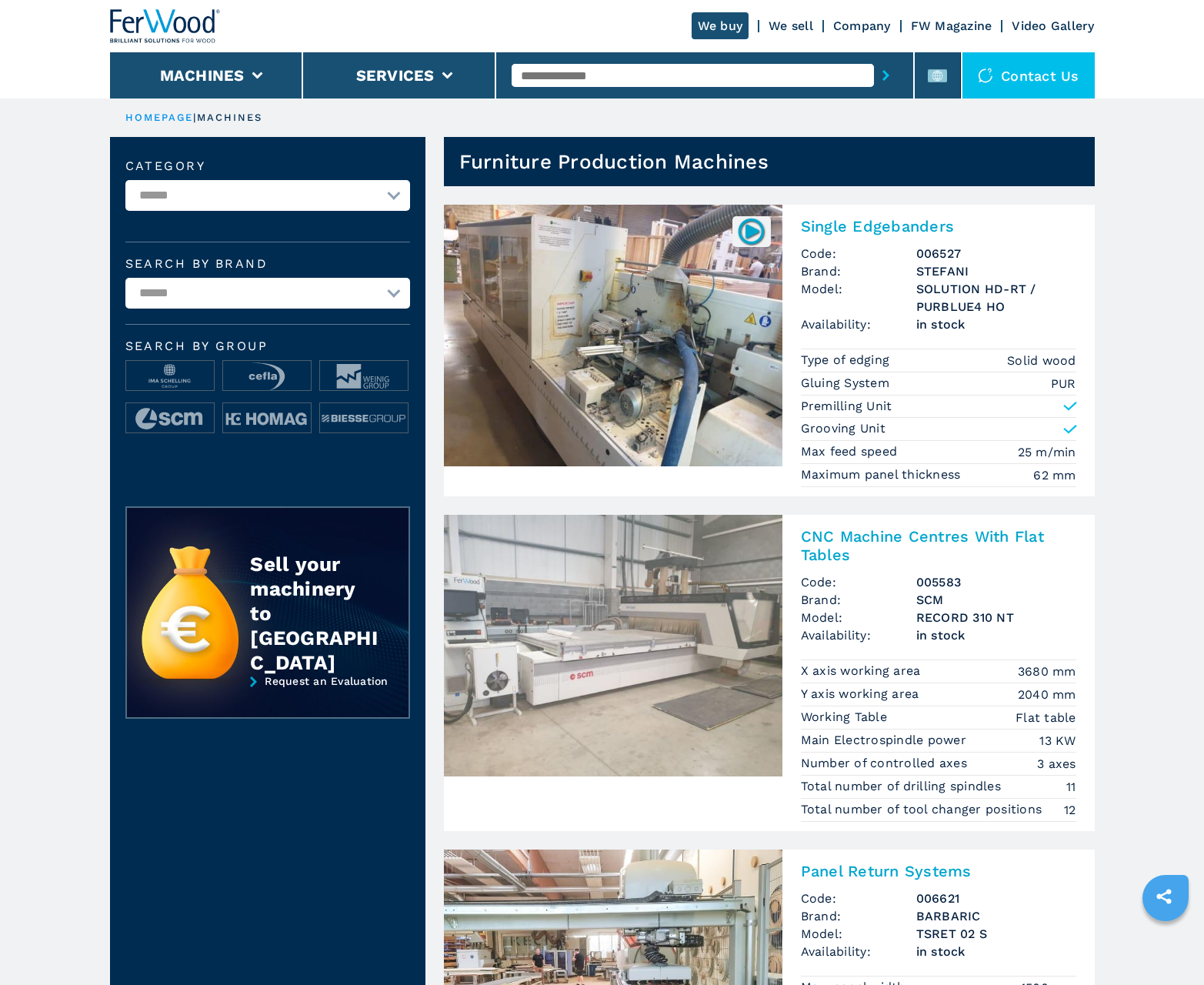
scroll to position [1539, 0]
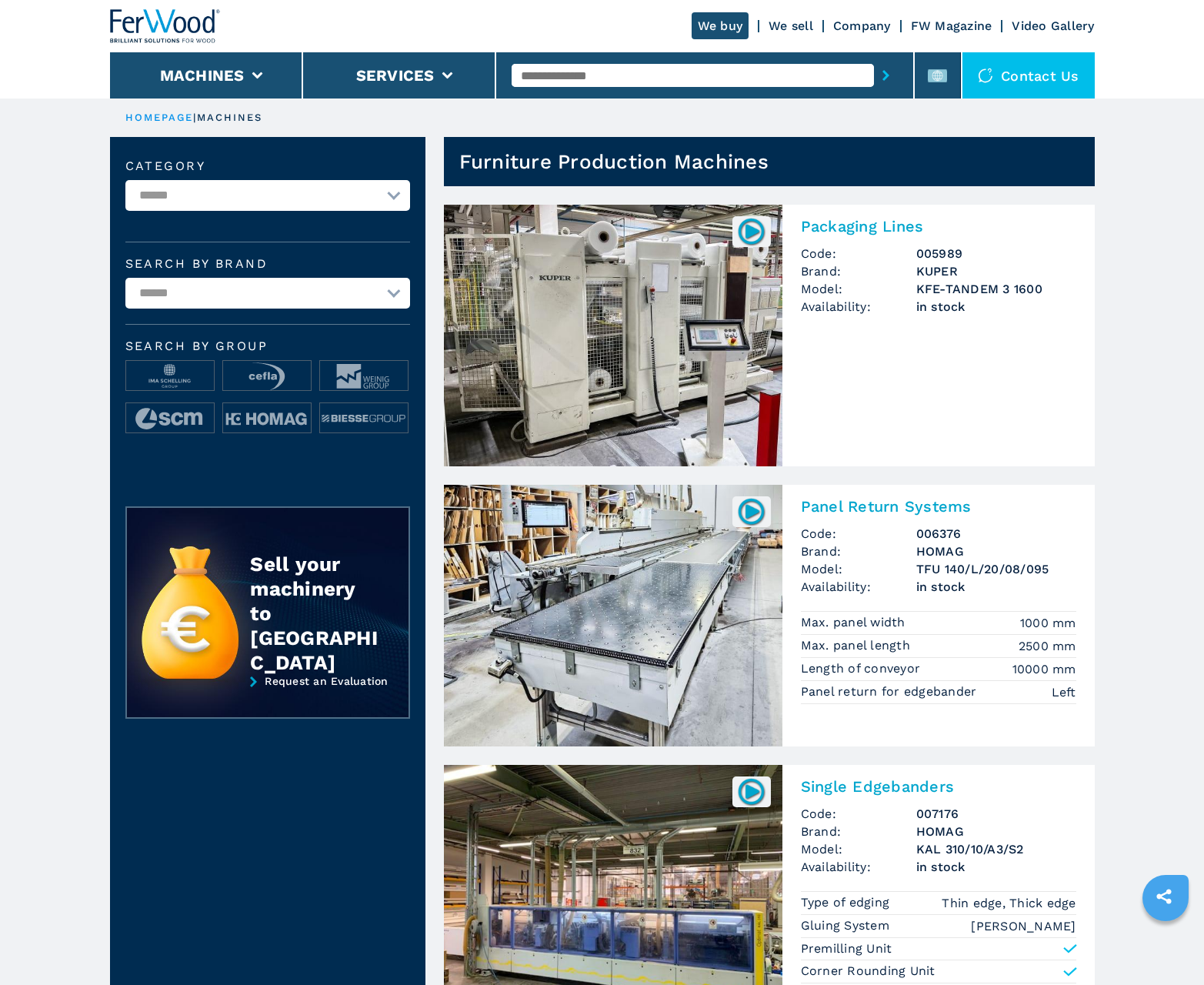
scroll to position [1539, 0]
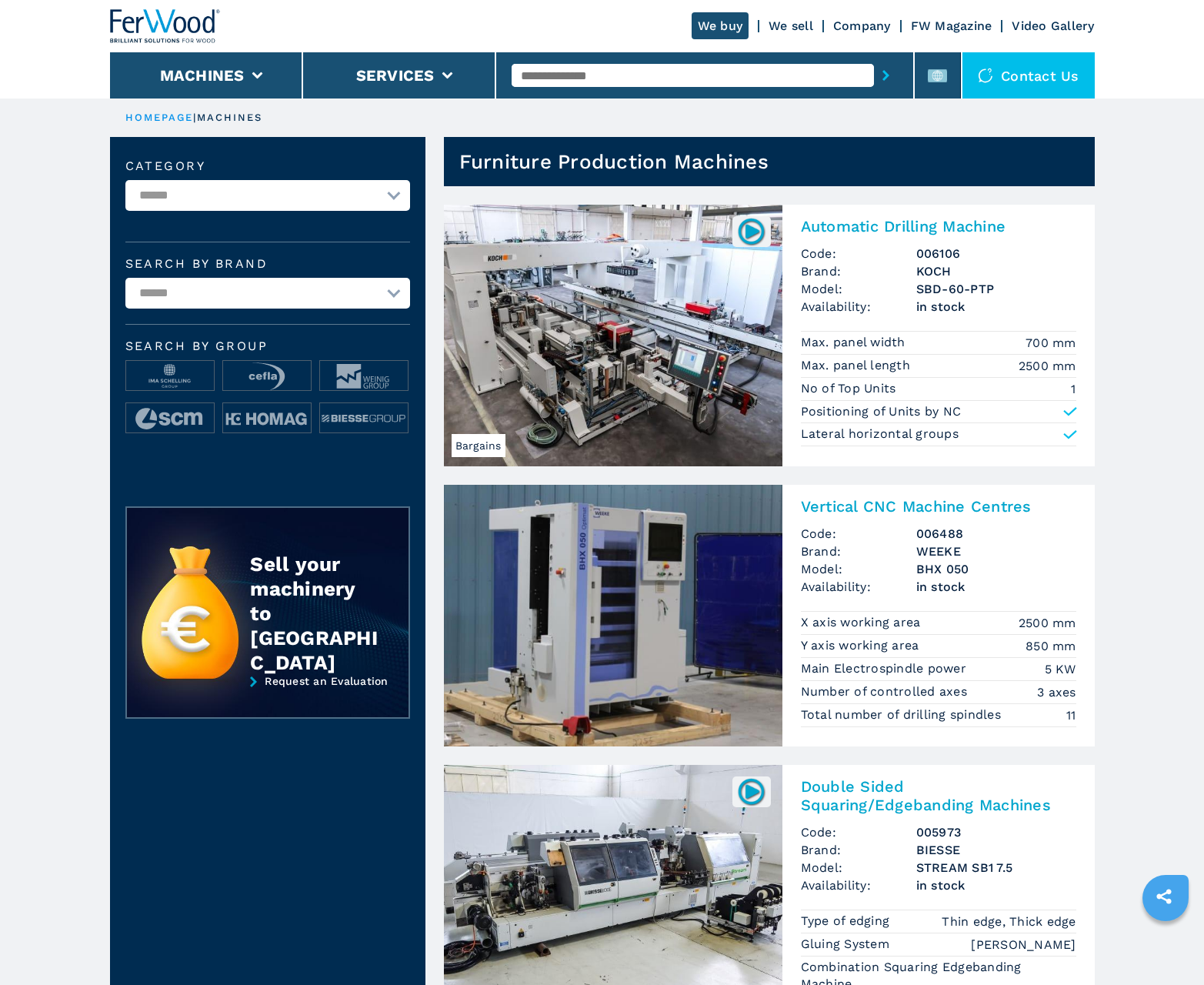
scroll to position [1539, 0]
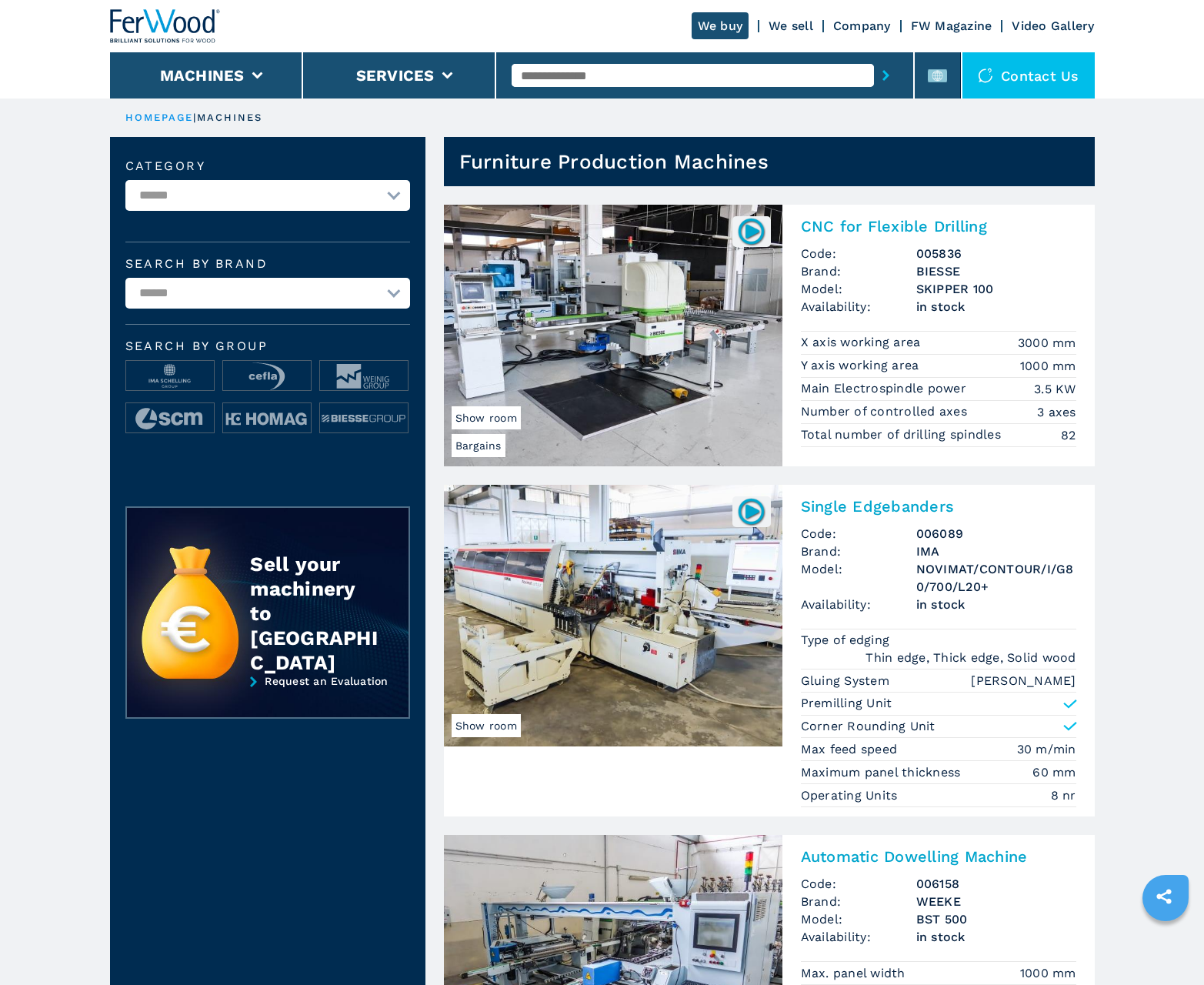
scroll to position [1539, 0]
